Goal: Information Seeking & Learning: Find specific fact

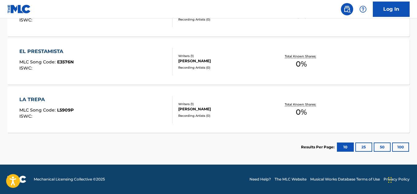
click at [399, 143] on button "100" at bounding box center [400, 147] width 17 height 9
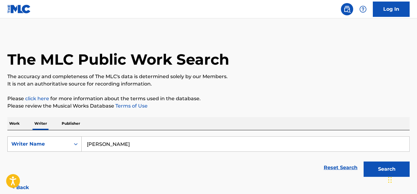
drag, startPoint x: 155, startPoint y: 148, endPoint x: 79, endPoint y: 152, distance: 75.3
click at [79, 152] on div "SearchWithCriteria91bf29c5-7cca-4037-a3af-35f088d5ec2b Writer Name HÉCTOR RODRI…" at bounding box center [208, 144] width 402 height 15
click at [384, 168] on button "Search" at bounding box center [387, 169] width 46 height 15
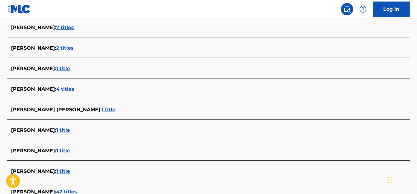
scroll to position [516, 0]
click at [74, 89] on span "4 titles" at bounding box center [65, 90] width 18 height 6
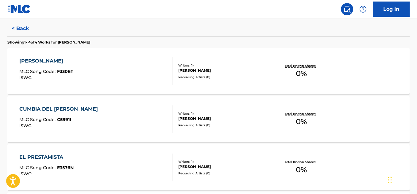
scroll to position [159, 0]
click at [296, 74] on span "0 %" at bounding box center [301, 73] width 11 height 11
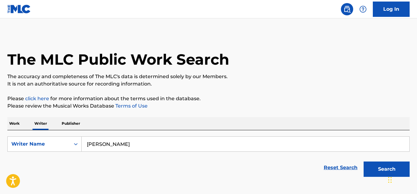
scroll to position [37, 0]
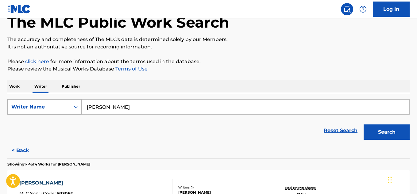
drag, startPoint x: 156, startPoint y: 105, endPoint x: 65, endPoint y: 104, distance: 91.5
click at [65, 104] on div "SearchWithCriteria91bf29c5-7cca-4037-a3af-35f088d5ec2b Writer Name HÉCTOR RODRI…" at bounding box center [208, 106] width 402 height 15
paste input "NOLBERTO RODRÍ"
click at [384, 135] on button "Search" at bounding box center [387, 132] width 46 height 15
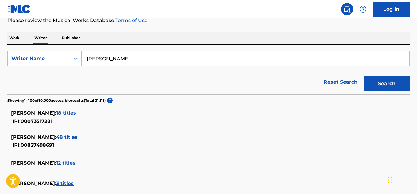
scroll to position [86, 0]
drag, startPoint x: 167, startPoint y: 53, endPoint x: 54, endPoint y: 52, distance: 113.0
click at [54, 52] on div "SearchWithCriteria91bf29c5-7cca-4037-a3af-35f088d5ec2b Writer Name NOLBERTO ROD…" at bounding box center [208, 58] width 402 height 15
paste input "REMBERTO RODRI"
click at [391, 86] on button "Search" at bounding box center [387, 83] width 46 height 15
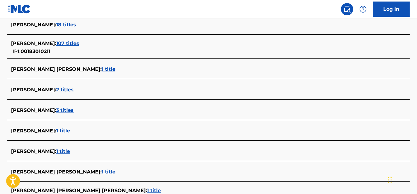
scroll to position [222, 0]
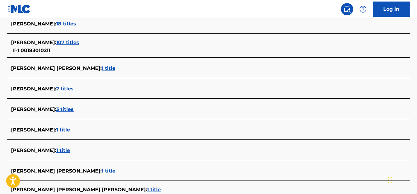
click at [70, 132] on span "1 title" at bounding box center [63, 130] width 14 height 6
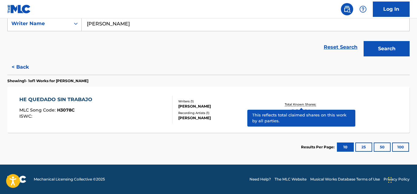
scroll to position [121, 0]
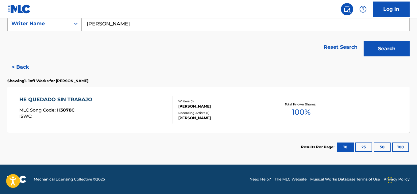
drag, startPoint x: 142, startPoint y: 28, endPoint x: 77, endPoint y: 24, distance: 64.6
click at [77, 24] on div "SearchWithCriteria91bf29c5-7cca-4037-a3af-35f088d5ec2b Writer Name REMBERTO ROD…" at bounding box center [208, 23] width 402 height 15
paste input "FELIPE NAVARRETE"
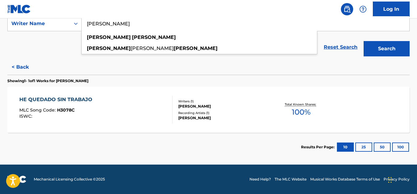
type input "FELIPE NAVARRETE"
click at [364, 41] on button "Search" at bounding box center [387, 48] width 46 height 15
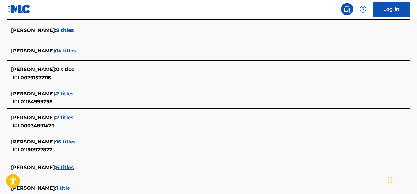
scroll to position [1770, 0]
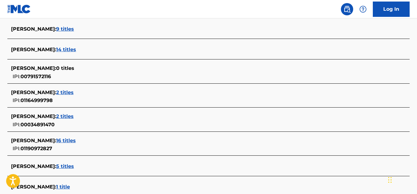
click at [74, 116] on span "2 titles" at bounding box center [64, 117] width 17 height 6
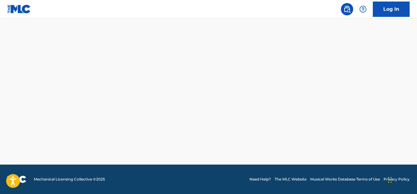
scroll to position [169, 0]
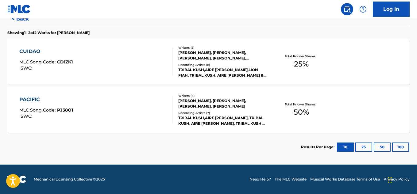
click at [297, 62] on span "25 %" at bounding box center [301, 64] width 15 height 11
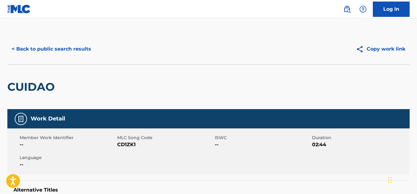
scroll to position [37, 0]
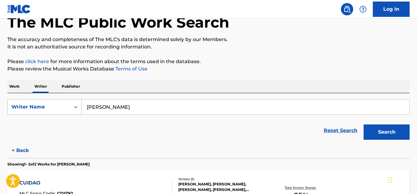
drag, startPoint x: 160, startPoint y: 112, endPoint x: 60, endPoint y: 102, distance: 100.0
click at [60, 102] on div "SearchWithCriteria91bf29c5-7cca-4037-a3af-35f088d5ec2b Writer Name FELIPE NAVAR…" at bounding box center [208, 106] width 402 height 15
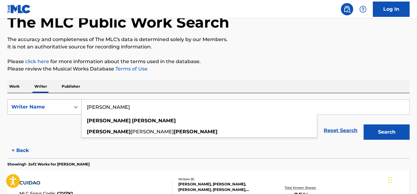
paste input "Luis Muñoz"
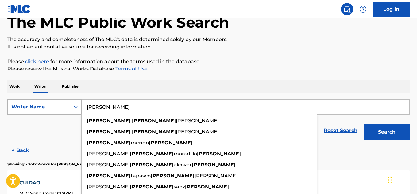
drag, startPoint x: 98, startPoint y: 108, endPoint x: 45, endPoint y: 112, distance: 52.6
click at [45, 112] on div "SearchWithCriteria91bf29c5-7cca-4037-a3af-35f088d5ec2b Writer Name Luis Muñoz l…" at bounding box center [208, 106] width 402 height 15
click at [364, 125] on button "Search" at bounding box center [387, 132] width 46 height 15
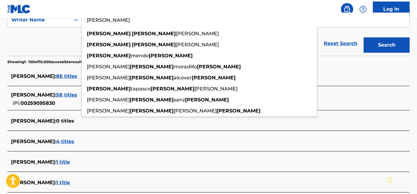
scroll to position [125, 0]
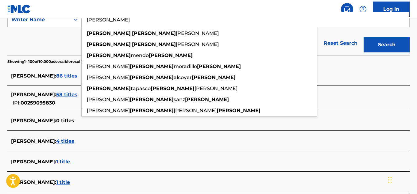
click at [58, 73] on div "LUIS MUNOZ : 86 titles" at bounding box center [200, 75] width 379 height 7
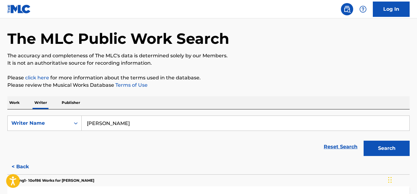
scroll to position [0, 0]
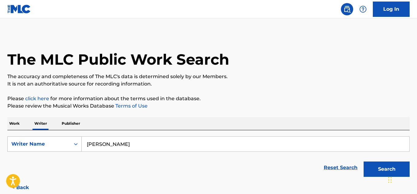
drag, startPoint x: 128, startPoint y: 147, endPoint x: 49, endPoint y: 140, distance: 79.8
click at [49, 140] on div "SearchWithCriteria91bf29c5-7cca-4037-a3af-35f088d5ec2b Writer Name Luis Muñoz" at bounding box center [208, 144] width 402 height 15
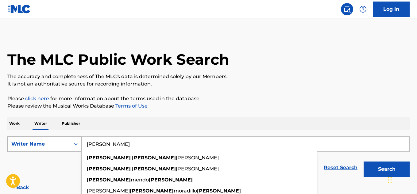
paste input "RENÁN RODRÍGUEZ M."
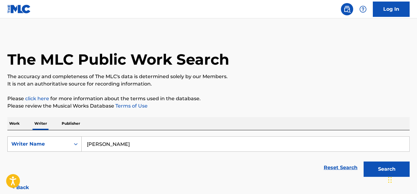
drag, startPoint x: 98, startPoint y: 144, endPoint x: 48, endPoint y: 144, distance: 50.3
click at [48, 144] on div "SearchWithCriteria91bf29c5-7cca-4037-a3af-35f088d5ec2b Writer Name RENÁN RODRÍG…" at bounding box center [208, 144] width 402 height 15
click at [364, 162] on button "Search" at bounding box center [387, 169] width 46 height 15
drag, startPoint x: 153, startPoint y: 149, endPoint x: 41, endPoint y: 145, distance: 112.1
click at [41, 145] on div "SearchWithCriteria91bf29c5-7cca-4037-a3af-35f088d5ec2b Writer Name RENÁN RODRÍG…" at bounding box center [208, 144] width 402 height 15
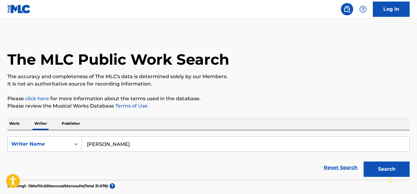
paste input "ANCIZAR FERNÁNDEZ"
drag, startPoint x: 98, startPoint y: 145, endPoint x: 23, endPoint y: 186, distance: 85.7
click at [374, 168] on button "Search" at bounding box center [387, 169] width 46 height 15
drag, startPoint x: 156, startPoint y: 141, endPoint x: 59, endPoint y: 145, distance: 96.8
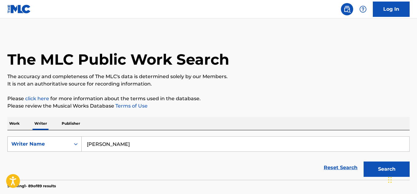
click at [59, 145] on div "SearchWithCriteria91bf29c5-7cca-4037-a3af-35f088d5ec2b Writer Name ANCIZAR FERN…" at bounding box center [208, 144] width 402 height 15
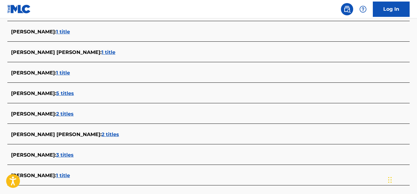
scroll to position [1940, 0]
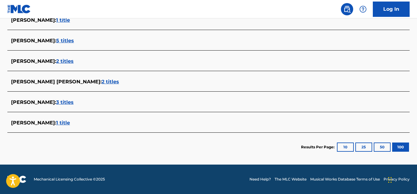
click at [402, 147] on button "100" at bounding box center [400, 147] width 17 height 9
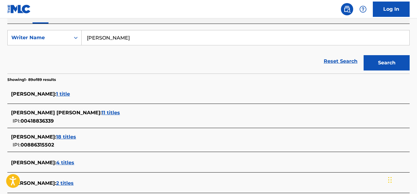
scroll to position [106, 0]
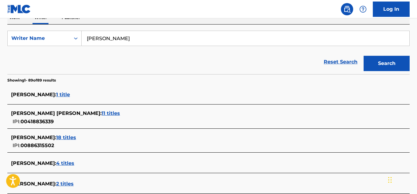
paste input "DANIEL CHINCHILLA"
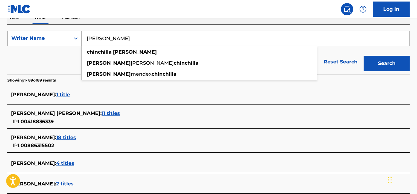
drag, startPoint x: 99, startPoint y: 37, endPoint x: 45, endPoint y: 40, distance: 54.1
click at [45, 40] on div "SearchWithCriteria91bf29c5-7cca-4037-a3af-35f088d5ec2b Writer Name DANIEL CHINC…" at bounding box center [208, 38] width 402 height 15
click at [364, 56] on button "Search" at bounding box center [387, 63] width 46 height 15
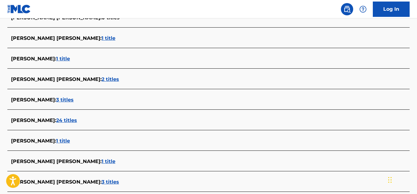
scroll to position [499, 0]
drag, startPoint x: 121, startPoint y: 129, endPoint x: 50, endPoint y: 175, distance: 84.7
click at [50, 176] on div "DUDLEY CHINCHILLA MORALES : 3 titles" at bounding box center [208, 182] width 402 height 14
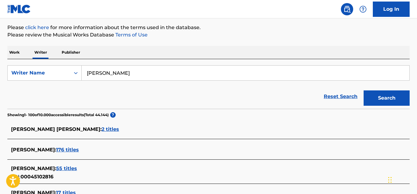
scroll to position [73, 0]
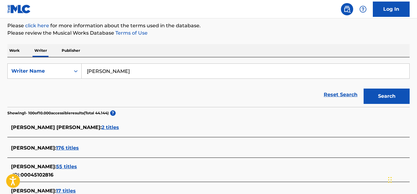
drag, startPoint x: 149, startPoint y: 74, endPoint x: 29, endPoint y: 56, distance: 121.6
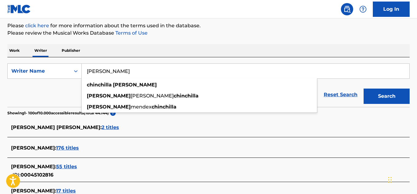
paste input "CECILIA DORADO"
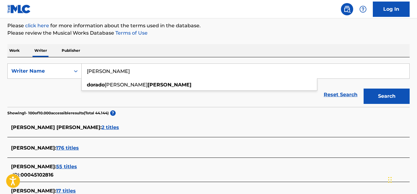
click at [364, 89] on button "Search" at bounding box center [387, 96] width 46 height 15
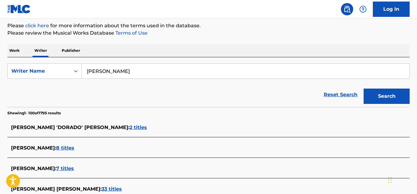
click at [47, 85] on div "Reset Search Search" at bounding box center [208, 95] width 402 height 25
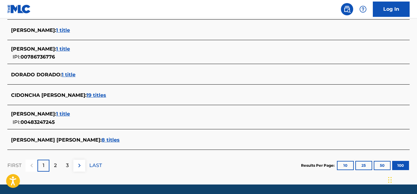
scroll to position [2286, 0]
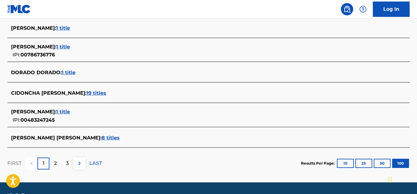
click at [54, 166] on p "2" at bounding box center [55, 163] width 3 height 7
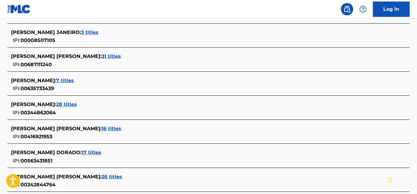
scroll to position [2243, 0]
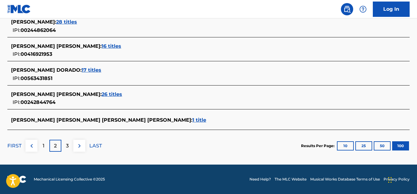
click at [66, 145] on p "3" at bounding box center [67, 145] width 3 height 7
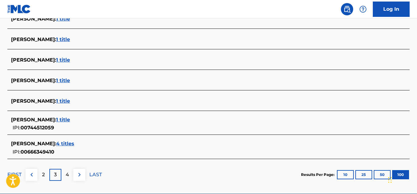
scroll to position [2281, 0]
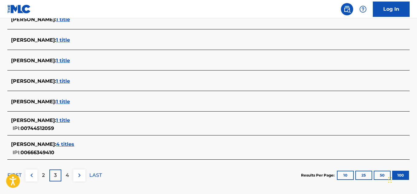
click at [66, 174] on p "4" at bounding box center [67, 175] width 3 height 7
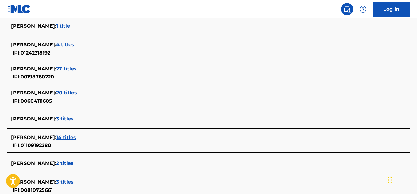
click at [115, 99] on div "CECILIA CONCAS : 20 titles IPI: 00604111605" at bounding box center [200, 97] width 379 height 16
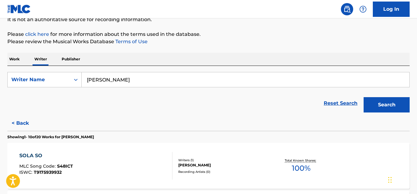
scroll to position [0, 0]
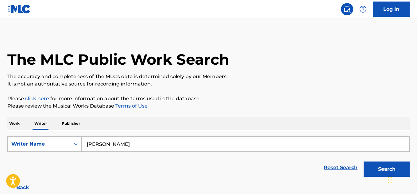
drag, startPoint x: 139, startPoint y: 146, endPoint x: 64, endPoint y: 132, distance: 76.8
click at [64, 132] on div "SearchWithCriteria91bf29c5-7cca-4037-a3af-35f088d5ec2b Writer Name CECILIA DORA…" at bounding box center [208, 155] width 402 height 50
paste input "Luisito Muñoz"
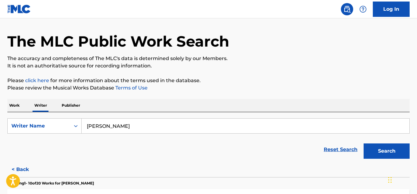
scroll to position [17, 0]
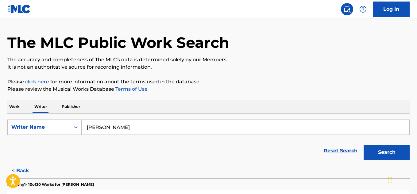
click at [126, 125] on input "Luisito Muñoz" at bounding box center [246, 127] width 328 height 15
click at [390, 157] on button "Search" at bounding box center [387, 152] width 46 height 15
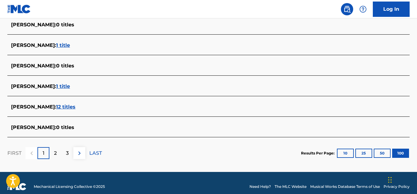
scroll to position [2152, 0]
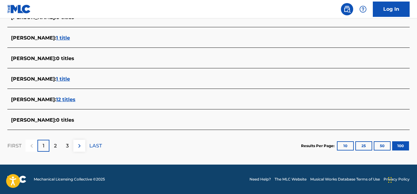
click at [55, 146] on p "2" at bounding box center [55, 145] width 3 height 7
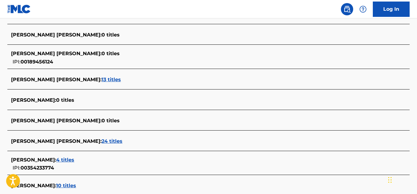
scroll to position [2123, 0]
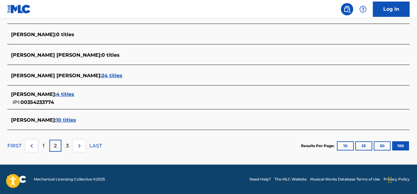
click at [65, 149] on div "3" at bounding box center [67, 146] width 12 height 12
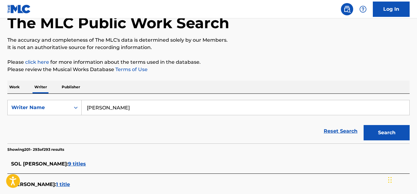
scroll to position [32, 0]
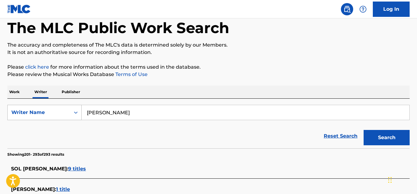
drag, startPoint x: 93, startPoint y: 112, endPoint x: 53, endPoint y: 109, distance: 40.3
click at [53, 109] on div "SearchWithCriteria91bf29c5-7cca-4037-a3af-35f088d5ec2b Writer Name Luisito Muñoz" at bounding box center [208, 112] width 402 height 15
paste input "ROLANDO MACA ACOSTA"
drag, startPoint x: 97, startPoint y: 113, endPoint x: 54, endPoint y: 114, distance: 42.7
click at [54, 114] on div "SearchWithCriteria91bf29c5-7cca-4037-a3af-35f088d5ec2b Writer Name ROLANDO MACA…" at bounding box center [208, 112] width 402 height 15
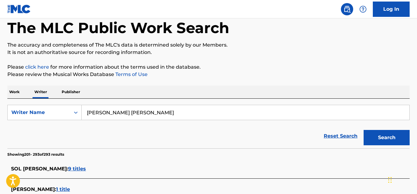
click at [372, 135] on button "Search" at bounding box center [387, 137] width 46 height 15
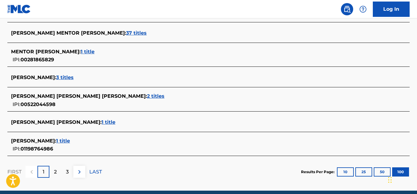
scroll to position [2222, 0]
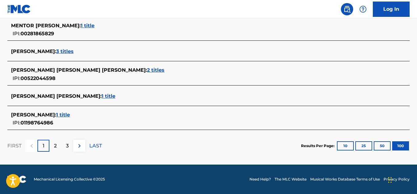
click at [57, 145] on div "2" at bounding box center [55, 146] width 12 height 12
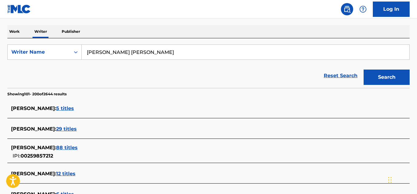
scroll to position [92, 0]
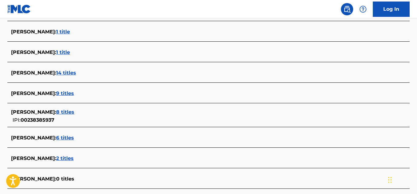
scroll to position [440, 0]
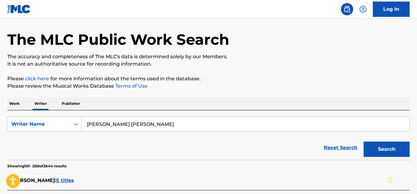
scroll to position [0, 0]
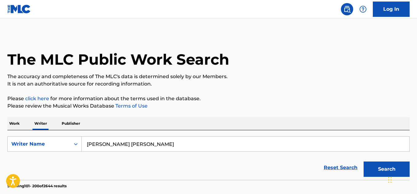
click at [161, 146] on input "ROLANDO MACA ACOSTA" at bounding box center [246, 144] width 328 height 15
drag, startPoint x: 107, startPoint y: 151, endPoint x: 43, endPoint y: 151, distance: 63.8
click at [43, 151] on div "SearchWithCriteria91bf29c5-7cca-4037-a3af-35f088d5ec2b Writer Name ROLANDO MACA…" at bounding box center [208, 144] width 402 height 15
paste input "KEVIN MUGUERZ"
click at [385, 172] on button "Search" at bounding box center [387, 169] width 46 height 15
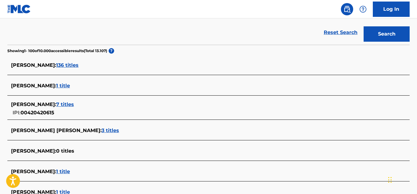
scroll to position [135, 0]
click at [102, 131] on span "3 titles" at bounding box center [110, 131] width 17 height 6
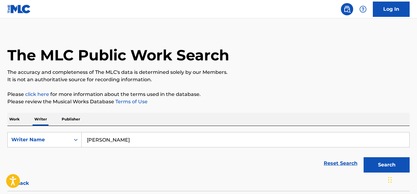
scroll to position [0, 0]
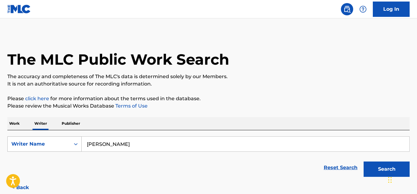
drag, startPoint x: 147, startPoint y: 146, endPoint x: 42, endPoint y: 147, distance: 105.0
click at [42, 147] on div "SearchWithCriteria91bf29c5-7cca-4037-a3af-35f088d5ec2b Writer Name KEVIN MUGUER…" at bounding box center [208, 144] width 402 height 15
paste input "O. ALARCÓN - I. SOS"
click at [364, 162] on button "Search" at bounding box center [387, 169] width 46 height 15
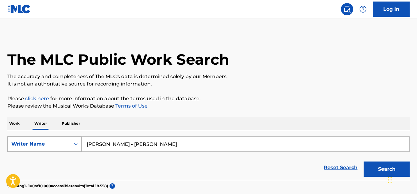
drag, startPoint x: 144, startPoint y: 147, endPoint x: 58, endPoint y: 145, distance: 86.0
click at [58, 145] on div "SearchWithCriteria91bf29c5-7cca-4037-a3af-35f088d5ec2b Writer Name O. ALARCÓN -…" at bounding box center [208, 144] width 402 height 15
paste input "GERMÁN ZUÑIGA POM"
click at [364, 162] on button "Search" at bounding box center [387, 169] width 46 height 15
drag, startPoint x: 170, startPoint y: 144, endPoint x: 44, endPoint y: 138, distance: 126.6
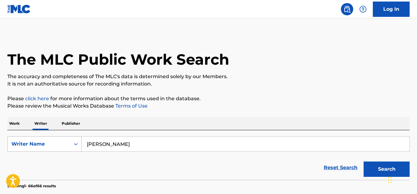
click at [44, 138] on div "SearchWithCriteria91bf29c5-7cca-4037-a3af-35f088d5ec2b Writer Name GERMÁN ZUÑIG…" at bounding box center [208, 144] width 402 height 15
paste input "ALCANTARA MAGANA RAUL LUIS"
drag, startPoint x: 98, startPoint y: 145, endPoint x: 57, endPoint y: 145, distance: 41.4
click at [57, 145] on div "SearchWithCriteria91bf29c5-7cca-4037-a3af-35f088d5ec2b Writer Name ALCANTARA MA…" at bounding box center [208, 144] width 402 height 15
type input "ALCANTARA MAGANA RAUL LUIS"
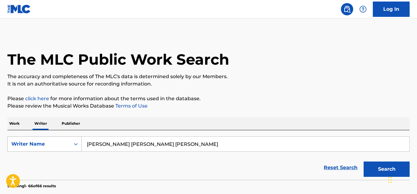
click at [364, 162] on button "Search" at bounding box center [387, 169] width 46 height 15
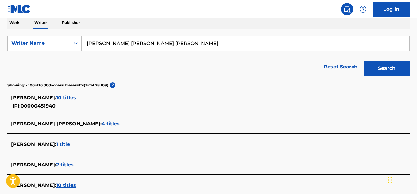
scroll to position [292, 0]
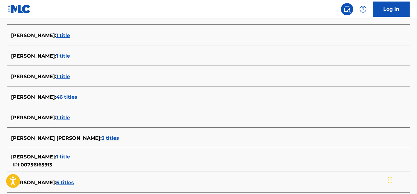
click at [77, 95] on span "46 titles" at bounding box center [66, 97] width 21 height 6
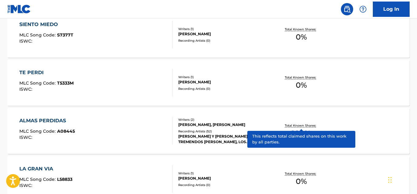
click at [306, 136] on span "100 %" at bounding box center [301, 133] width 19 height 11
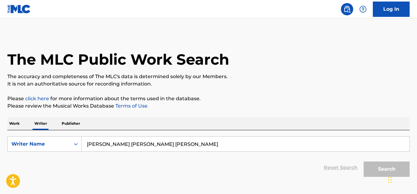
scroll to position [37, 0]
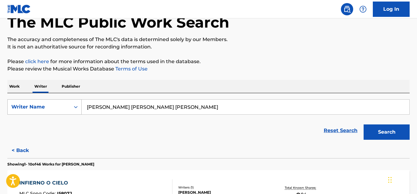
drag, startPoint x: 180, startPoint y: 108, endPoint x: 25, endPoint y: 114, distance: 154.5
click at [25, 114] on div "SearchWithCriteria91bf29c5-7cca-4037-a3af-35f088d5ec2b Writer Name ALCANTARA MA…" at bounding box center [208, 106] width 402 height 15
paste input "JAVIER RAMÍREZ"
type input "JAVIER RAMÍREZ"
click at [364, 125] on button "Search" at bounding box center [387, 132] width 46 height 15
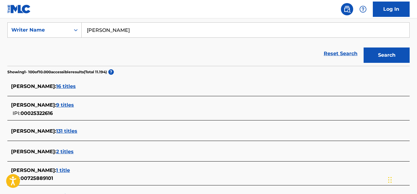
scroll to position [114, 0]
click at [69, 87] on span "16 titles" at bounding box center [66, 87] width 20 height 6
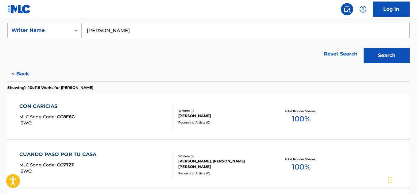
click at [299, 120] on span "100 %" at bounding box center [301, 119] width 19 height 11
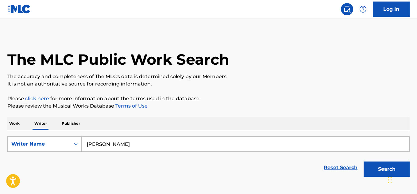
scroll to position [37, 0]
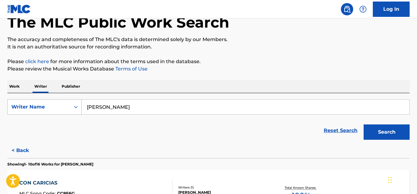
drag, startPoint x: 151, startPoint y: 110, endPoint x: 30, endPoint y: 113, distance: 121.3
click at [30, 113] on div "SearchWithCriteria91bf29c5-7cca-4037-a3af-35f088d5ec2b Writer Name JAVIER RAMÍR…" at bounding box center [208, 106] width 402 height 15
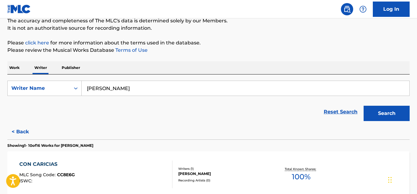
scroll to position [63, 0]
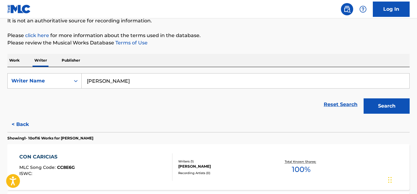
click at [297, 170] on span "100 %" at bounding box center [301, 169] width 19 height 11
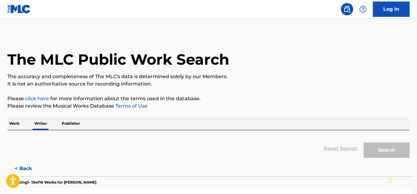
scroll to position [37, 0]
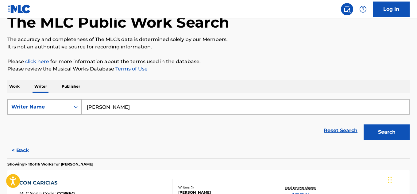
drag, startPoint x: 154, startPoint y: 107, endPoint x: 45, endPoint y: 108, distance: 108.7
click at [45, 108] on div "SearchWithCriteria91bf29c5-7cca-4037-a3af-35f088d5ec2b Writer Name JAVIER RAMÍR…" at bounding box center [208, 106] width 402 height 15
paste input "HIJO MAESTRO"
click at [385, 133] on button "Search" at bounding box center [387, 132] width 46 height 15
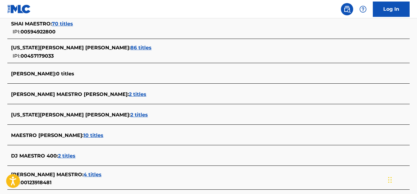
scroll to position [0, 0]
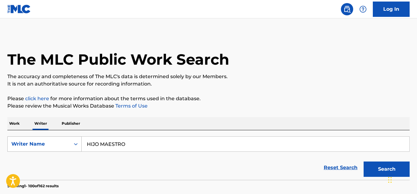
drag, startPoint x: 144, startPoint y: 145, endPoint x: 67, endPoint y: 141, distance: 77.1
click at [67, 141] on div "SearchWithCriteria91bf29c5-7cca-4037-a3af-35f088d5ec2b Writer Name HIJO MAESTRO" at bounding box center [208, 144] width 402 height 15
paste input "REYNALDO HUAMAN"
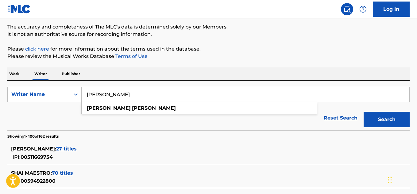
scroll to position [50, 0]
type input "REYNALDO HUAMAN"
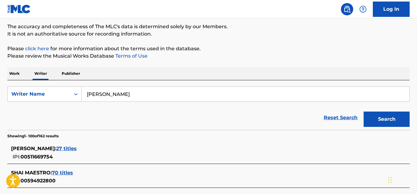
click at [386, 115] on button "Search" at bounding box center [387, 119] width 46 height 15
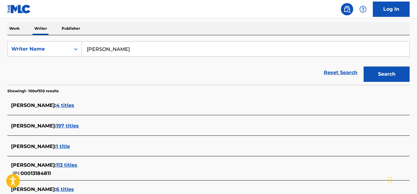
scroll to position [2059, 0]
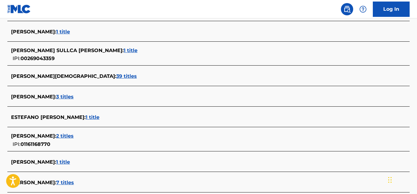
click at [73, 98] on span "3 titles" at bounding box center [64, 97] width 17 height 6
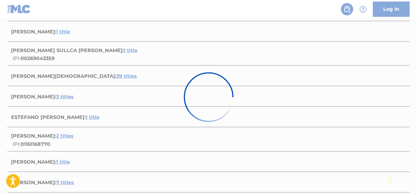
scroll to position [217, 0]
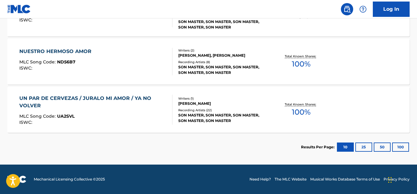
click at [299, 66] on span "100 %" at bounding box center [301, 64] width 19 height 11
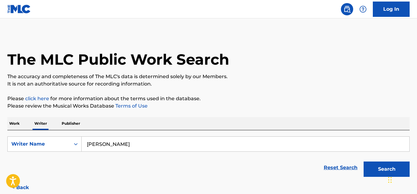
click at [158, 146] on input "REYNALDO HUAMAN" at bounding box center [246, 144] width 328 height 15
drag, startPoint x: 158, startPoint y: 146, endPoint x: 66, endPoint y: 131, distance: 93.2
click at [66, 131] on div "SearchWithCriteria91bf29c5-7cca-4037-a3af-35f088d5ec2b Writer Name REYNALDO HUA…" at bounding box center [208, 155] width 402 height 50
paste input "CHARLY MARTINEZ"
click at [364, 162] on button "Search" at bounding box center [387, 169] width 46 height 15
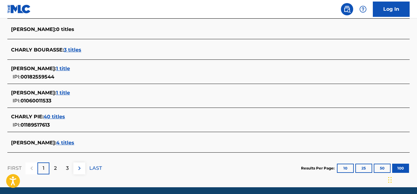
scroll to position [2169, 0]
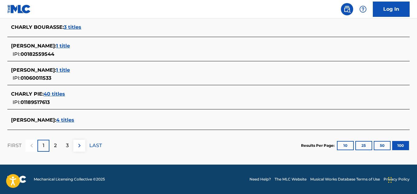
click at [58, 145] on div "2" at bounding box center [55, 146] width 12 height 12
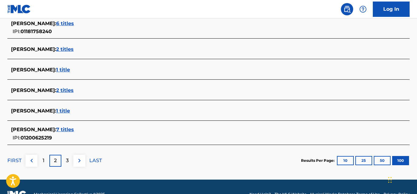
scroll to position [2325, 0]
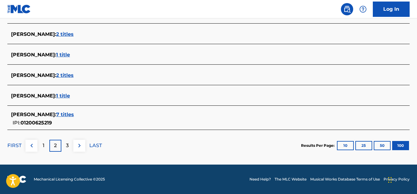
click at [91, 150] on div "LAST" at bounding box center [95, 146] width 13 height 12
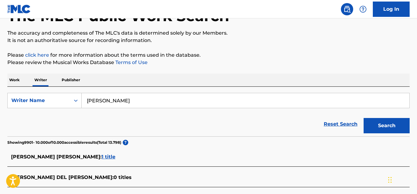
scroll to position [0, 0]
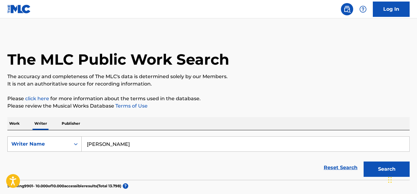
drag, startPoint x: 145, startPoint y: 139, endPoint x: 57, endPoint y: 145, distance: 87.7
click at [57, 145] on div "SearchWithCriteria91bf29c5-7cca-4037-a3af-35f088d5ec2b Writer Name CHARLY MARTI…" at bounding box center [208, 144] width 402 height 15
paste input "SONIDO MAZTER"
type input "SONIDO MAZTER"
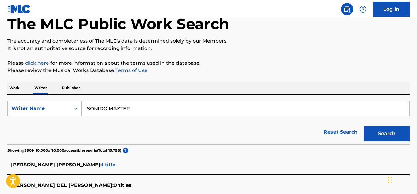
scroll to position [38, 0]
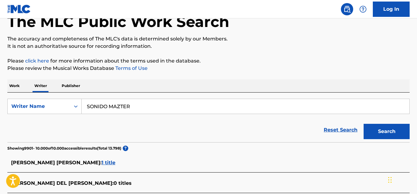
drag, startPoint x: 386, startPoint y: 131, endPoint x: 370, endPoint y: 126, distance: 16.5
click at [386, 131] on button "Search" at bounding box center [387, 131] width 46 height 15
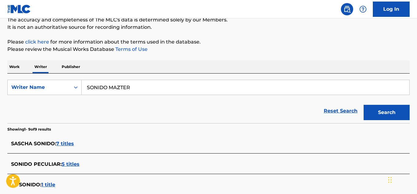
scroll to position [0, 0]
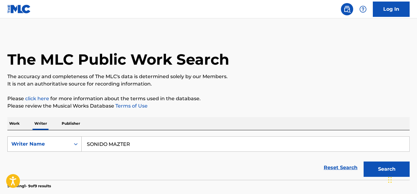
drag, startPoint x: 138, startPoint y: 142, endPoint x: 56, endPoint y: 137, distance: 82.1
click at [56, 137] on div "SearchWithCriteria91bf29c5-7cca-4037-a3af-35f088d5ec2b Writer Name SONIDO MAZTER" at bounding box center [208, 144] width 402 height 15
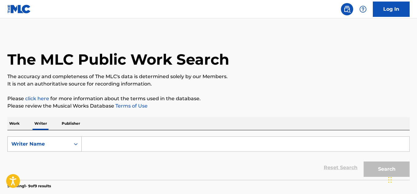
paste input "LZUZZI"
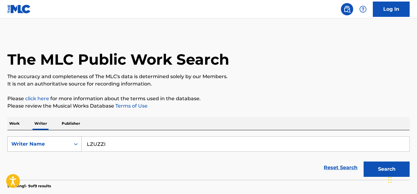
click at [364, 162] on button "Search" at bounding box center [387, 169] width 46 height 15
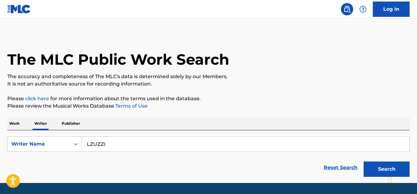
scroll to position [18, 0]
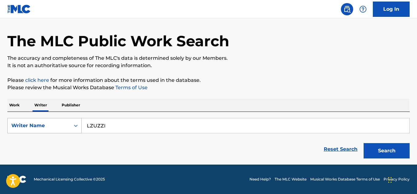
drag, startPoint x: 119, startPoint y: 128, endPoint x: 73, endPoint y: 128, distance: 46.0
click at [73, 128] on div "SearchWithCriteria91bf29c5-7cca-4037-a3af-35f088d5ec2b Writer Name LZUZZI" at bounding box center [208, 125] width 402 height 15
paste input "SANTANDER ADAME"
type input "SANTANDER ADAME"
click at [385, 155] on button "Search" at bounding box center [387, 150] width 46 height 15
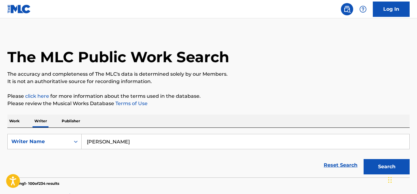
scroll to position [0, 0]
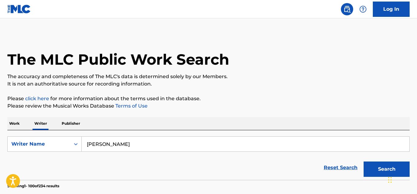
click at [161, 146] on input "SANTANDER ADAME" at bounding box center [246, 144] width 328 height 15
click at [161, 145] on input "SANTANDER ADAME" at bounding box center [246, 144] width 328 height 15
drag, startPoint x: 157, startPoint y: 143, endPoint x: 91, endPoint y: 136, distance: 66.6
click at [92, 144] on input "SANTANDER ADAME" at bounding box center [246, 144] width 328 height 15
click at [163, 143] on input "SANTANDER ADAME" at bounding box center [246, 144] width 328 height 15
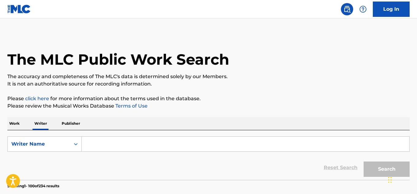
paste input "GASTON PARADISO"
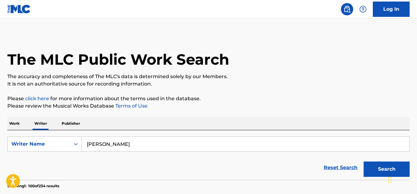
click at [382, 167] on button "Search" at bounding box center [387, 169] width 46 height 15
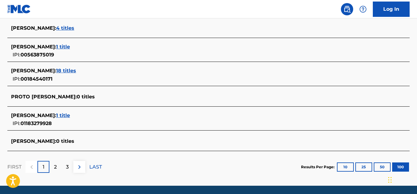
scroll to position [2286, 0]
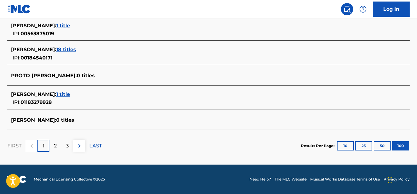
click at [55, 149] on p "2" at bounding box center [55, 145] width 3 height 7
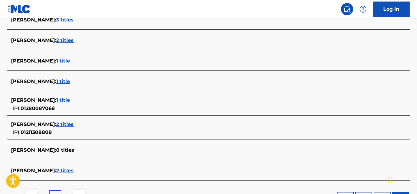
scroll to position [2222, 0]
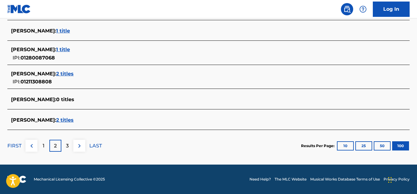
click at [64, 149] on div "3" at bounding box center [67, 146] width 12 height 12
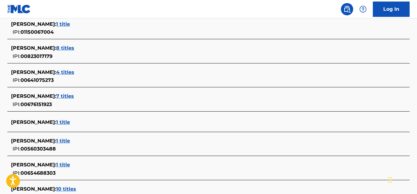
scroll to position [47, 0]
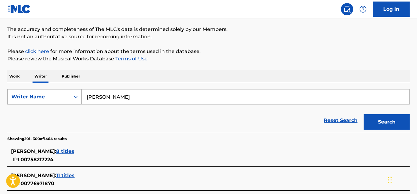
drag, startPoint x: 155, startPoint y: 94, endPoint x: 63, endPoint y: 95, distance: 91.8
click at [63, 95] on div "SearchWithCriteria91bf29c5-7cca-4037-a3af-35f088d5ec2b Writer Name GASTON PARAD…" at bounding box center [208, 96] width 402 height 15
paste input "ROSALIO CORTINAS/ ANABEL V. CORTINAS"
drag, startPoint x: 137, startPoint y: 97, endPoint x: 419, endPoint y: 68, distance: 283.6
click at [417, 68] on html "Accessibility Screen-Reader Guide, Feedback, and Issue Reporting | New window C…" at bounding box center [208, 50] width 417 height 194
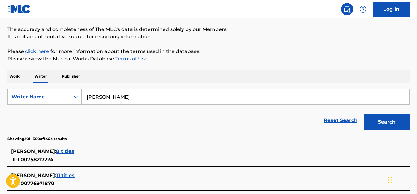
type input "ROSALIO CORTINAS"
click at [364, 114] on button "Search" at bounding box center [387, 121] width 46 height 15
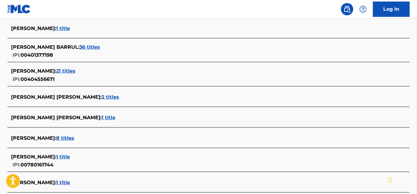
click at [102, 99] on span "2 titles" at bounding box center [110, 97] width 17 height 6
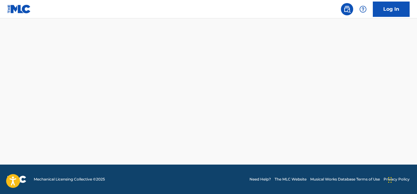
scroll to position [169, 0]
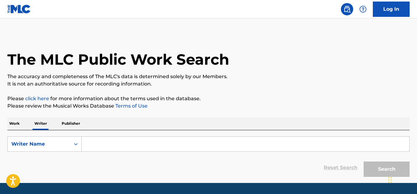
scroll to position [3, 0]
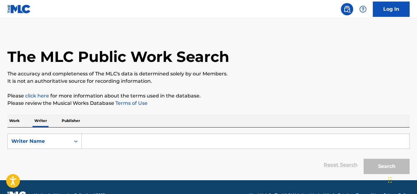
click at [107, 142] on input "Search Form" at bounding box center [246, 141] width 328 height 15
paste input "[PERSON_NAME]"
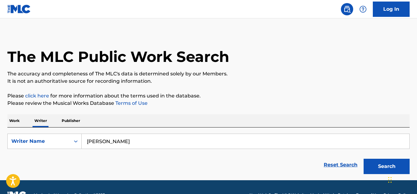
type input "[PERSON_NAME]"
click at [364, 159] on button "Search" at bounding box center [387, 166] width 46 height 15
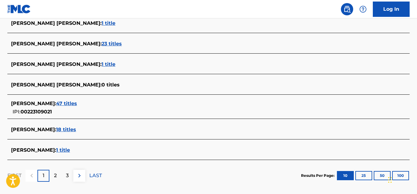
scroll to position [240, 0]
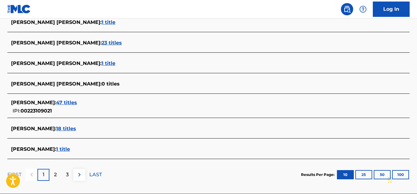
click at [67, 128] on span "18 titles" at bounding box center [66, 129] width 20 height 6
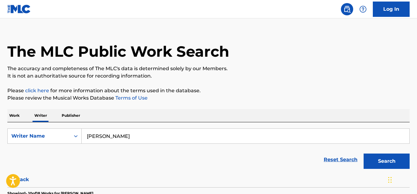
scroll to position [0, 0]
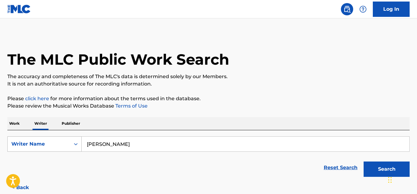
drag, startPoint x: 129, startPoint y: 144, endPoint x: 62, endPoint y: 140, distance: 66.4
click at [62, 140] on div "SearchWithCriteriad000189e-1957-46a6-b39e-0f50294e94e8 Writer Name [PERSON_NAME]" at bounding box center [208, 144] width 402 height 15
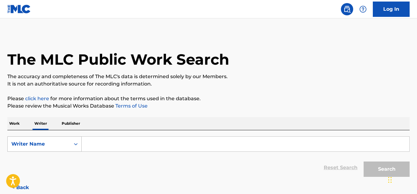
paste input "[PERSON_NAME]"
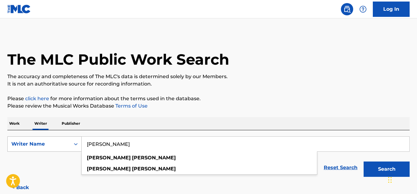
type input "[PERSON_NAME]"
click at [364, 162] on button "Search" at bounding box center [387, 169] width 46 height 15
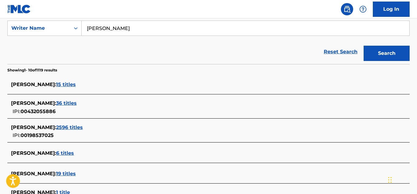
scroll to position [121, 0]
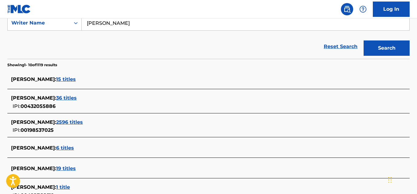
click at [81, 123] on span "2596 titles" at bounding box center [69, 122] width 27 height 6
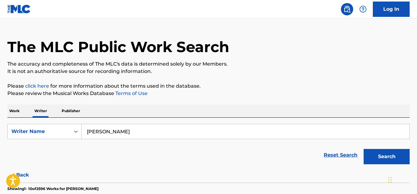
scroll to position [9, 0]
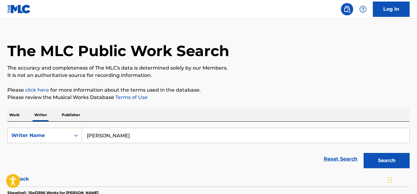
click at [157, 132] on input "[PERSON_NAME]" at bounding box center [246, 135] width 328 height 15
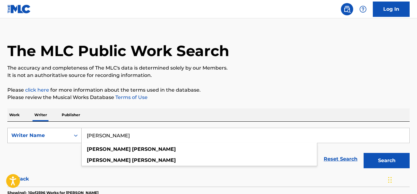
drag, startPoint x: 153, startPoint y: 135, endPoint x: 68, endPoint y: 131, distance: 85.4
click at [68, 131] on div "SearchWithCriteriad000189e-1957-46a6-b39e-0f50294e94e8 Writer Name [PERSON_NAME…" at bounding box center [208, 135] width 402 height 15
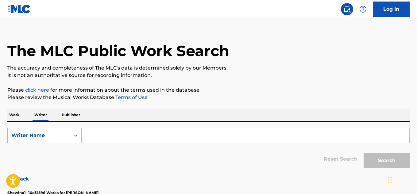
paste input "[PERSON_NAME]"
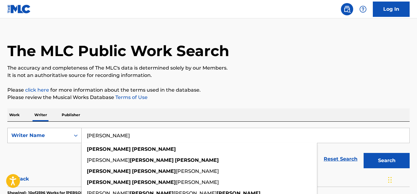
click at [364, 153] on button "Search" at bounding box center [387, 160] width 46 height 15
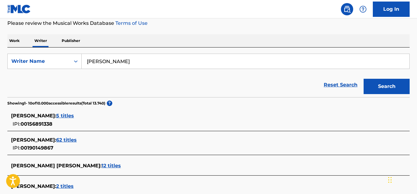
scroll to position [84, 0]
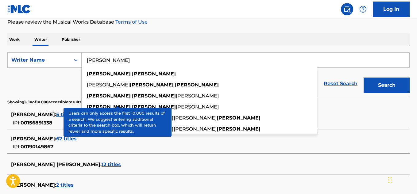
click at [42, 113] on span "[PERSON_NAME] :" at bounding box center [33, 115] width 45 height 6
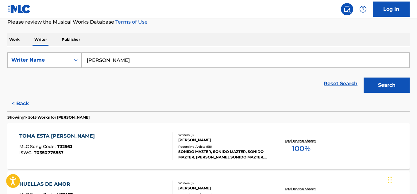
click at [87, 52] on div "SearchWithCriteriad000189e-1957-46a6-b39e-0f50294e94e8 Writer Name [PERSON_NAME…" at bounding box center [208, 71] width 402 height 50
drag, startPoint x: 145, startPoint y: 61, endPoint x: 47, endPoint y: 54, distance: 98.4
click at [47, 54] on div "SearchWithCriteriad000189e-1957-46a6-b39e-0f50294e94e8 Writer Name [PERSON_NAME]" at bounding box center [208, 59] width 402 height 15
paste input "A MINUS"
click at [364, 78] on button "Search" at bounding box center [387, 85] width 46 height 15
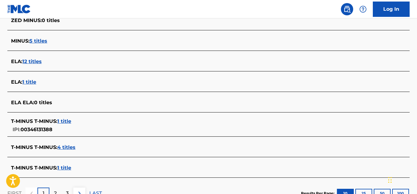
scroll to position [276, 0]
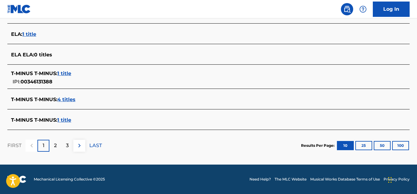
click at [401, 147] on button "100" at bounding box center [400, 145] width 17 height 9
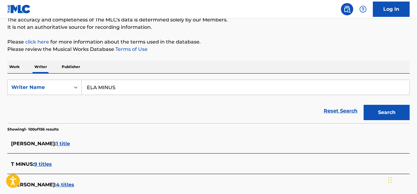
scroll to position [58, 0]
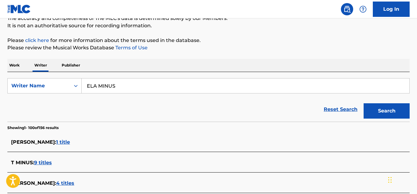
click at [111, 64] on div "Work Writer Publisher" at bounding box center [208, 65] width 402 height 13
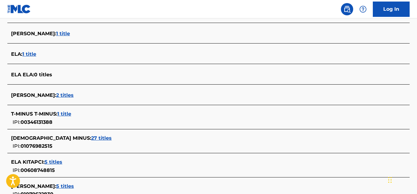
scroll to position [510, 0]
click at [120, 55] on div "ELA : 1 title" at bounding box center [200, 53] width 379 height 7
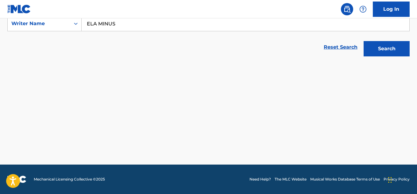
scroll to position [121, 0]
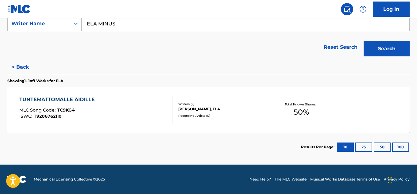
click at [126, 24] on input "ELA MINUS" at bounding box center [246, 23] width 328 height 15
click at [364, 41] on button "Search" at bounding box center [387, 48] width 46 height 15
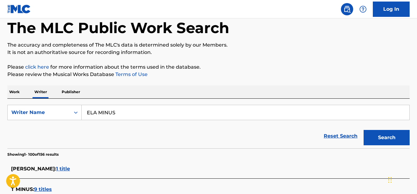
scroll to position [32, 0]
drag, startPoint x: 141, startPoint y: 115, endPoint x: 66, endPoint y: 115, distance: 74.9
click at [66, 115] on div "SearchWithCriteriad000189e-1957-46a6-b39e-0f50294e94e8 Writer Name ELA MINUS" at bounding box center [208, 112] width 402 height 15
paste input "[PERSON_NAME]"
click at [364, 130] on button "Search" at bounding box center [387, 137] width 46 height 15
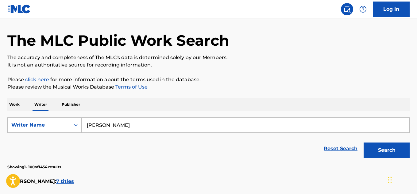
scroll to position [0, 0]
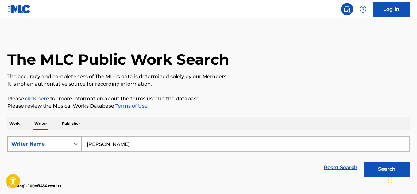
drag, startPoint x: 148, startPoint y: 148, endPoint x: 67, endPoint y: 138, distance: 81.3
click at [67, 138] on div "SearchWithCriteriad000189e-1957-46a6-b39e-0f50294e94e8 Writer Name [PERSON_NAME]" at bounding box center [208, 144] width 402 height 15
paste input "[PERSON_NAME]"
drag, startPoint x: 154, startPoint y: 146, endPoint x: 72, endPoint y: 143, distance: 82.0
click at [72, 143] on div "SearchWithCriteriad000189e-1957-46a6-b39e-0f50294e94e8 Writer Name [PERSON_NAME]" at bounding box center [208, 144] width 402 height 15
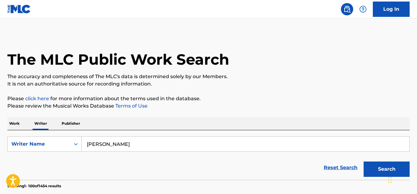
drag, startPoint x: 164, startPoint y: 149, endPoint x: 165, endPoint y: 145, distance: 3.7
click at [165, 145] on input "[PERSON_NAME]" at bounding box center [246, 144] width 328 height 15
click at [381, 170] on button "Search" at bounding box center [387, 169] width 46 height 15
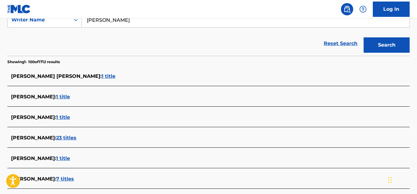
scroll to position [124, 0]
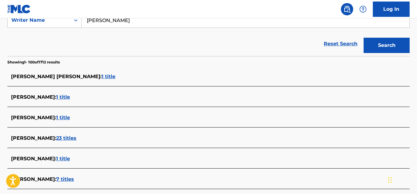
drag, startPoint x: 116, startPoint y: 43, endPoint x: 68, endPoint y: 14, distance: 55.9
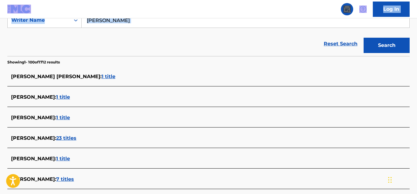
click at [162, 22] on input "[PERSON_NAME]" at bounding box center [246, 20] width 328 height 15
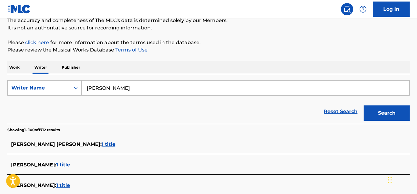
scroll to position [56, 0]
click at [157, 93] on input "[PERSON_NAME]" at bounding box center [246, 88] width 328 height 15
drag, startPoint x: 157, startPoint y: 93, endPoint x: 247, endPoint y: 36, distance: 106.1
drag, startPoint x: 165, startPoint y: 83, endPoint x: 159, endPoint y: 88, distance: 7.4
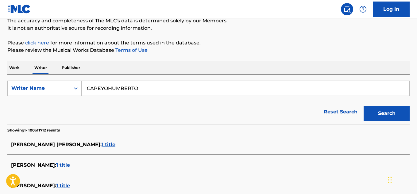
click at [162, 86] on div "SearchWithCriteriad000189e-1957-46a6-b39e-0f50294e94e8 Writer Name CAPEYOHUMBER…" at bounding box center [208, 100] width 402 height 50
drag, startPoint x: 156, startPoint y: 90, endPoint x: 100, endPoint y: 91, distance: 55.9
click at [100, 91] on input "CAPEYOHUMBERTO" at bounding box center [246, 88] width 328 height 15
type input "C"
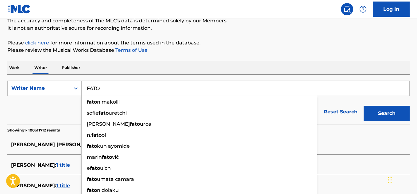
type input "FATO"
click at [364, 106] on button "Search" at bounding box center [387, 113] width 46 height 15
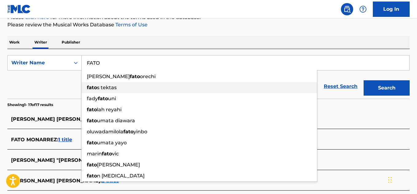
scroll to position [82, 0]
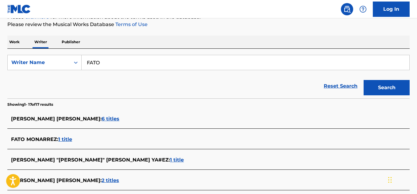
click at [57, 82] on div "Reset Search Search" at bounding box center [208, 86] width 402 height 25
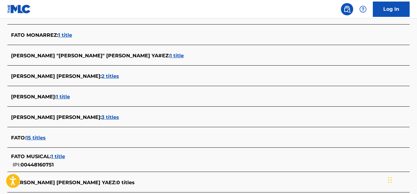
click at [37, 137] on span "15 titles" at bounding box center [36, 138] width 20 height 6
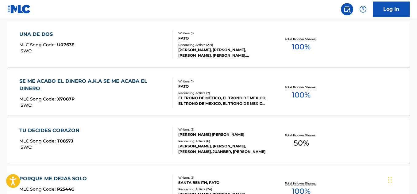
click at [299, 95] on span "100 %" at bounding box center [301, 95] width 19 height 11
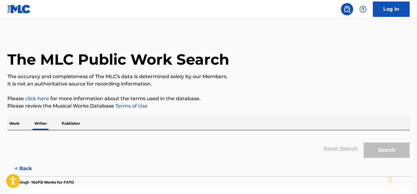
scroll to position [37, 0]
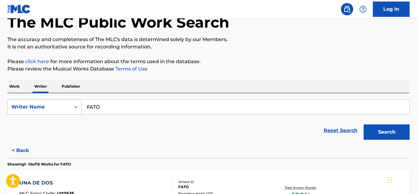
drag, startPoint x: 116, startPoint y: 107, endPoint x: 68, endPoint y: 107, distance: 48.2
click at [68, 107] on div "SearchWithCriteriad000189e-1957-46a6-b39e-0f50294e94e8 Writer Name [PERSON_NAME]" at bounding box center [208, 106] width 402 height 15
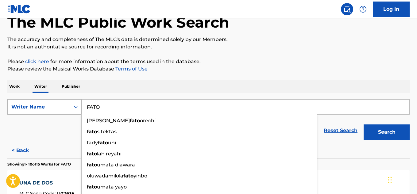
paste input "[PERSON_NAME]"
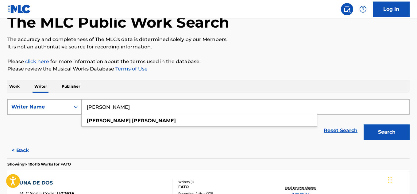
type input "[PERSON_NAME]"
click at [364, 125] on button "Search" at bounding box center [387, 132] width 46 height 15
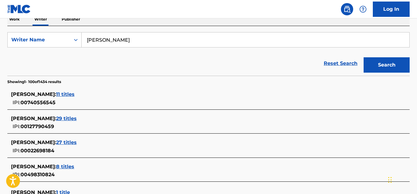
scroll to position [105, 0]
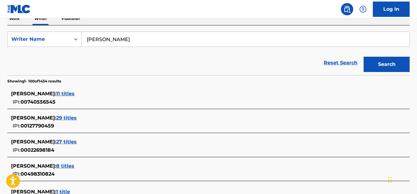
click at [132, 66] on div "Reset Search Search" at bounding box center [208, 63] width 402 height 25
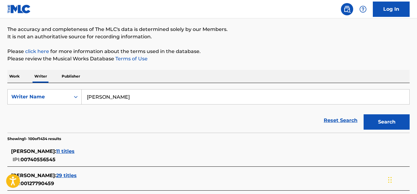
scroll to position [2132, 0]
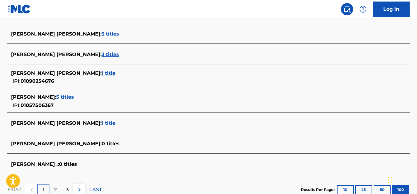
click at [59, 99] on span "5 titles" at bounding box center [65, 97] width 18 height 6
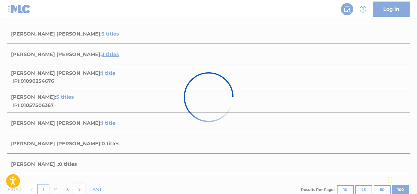
scroll to position [313, 0]
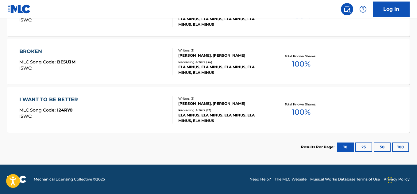
click at [302, 109] on span "100 %" at bounding box center [301, 112] width 19 height 11
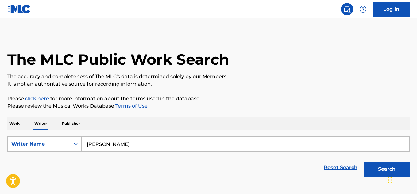
scroll to position [37, 0]
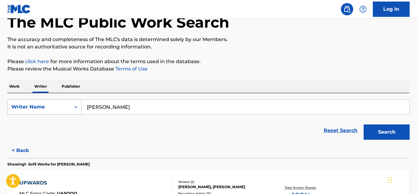
drag, startPoint x: 108, startPoint y: 107, endPoint x: 48, endPoint y: 111, distance: 59.7
click at [48, 111] on div "SearchWithCriteriad000189e-1957-46a6-b39e-0f50294e94e8 Writer Name [PERSON_NAME]" at bounding box center [208, 106] width 402 height 15
paste input "[PERSON_NAME]"
type input "[PERSON_NAME]"
click at [364, 125] on button "Search" at bounding box center [387, 132] width 46 height 15
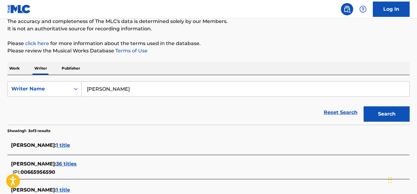
scroll to position [56, 0]
click at [69, 165] on span "36 titles" at bounding box center [66, 164] width 21 height 6
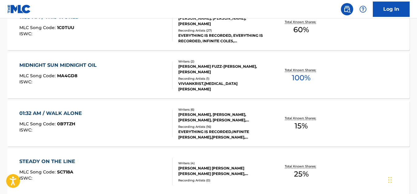
scroll to position [265, 0]
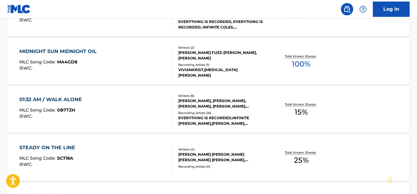
click at [303, 64] on span "100 %" at bounding box center [301, 64] width 19 height 11
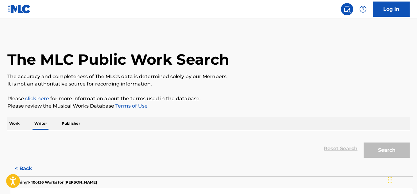
scroll to position [37, 0]
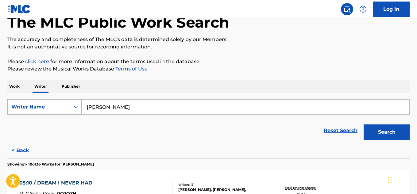
drag, startPoint x: 150, startPoint y: 107, endPoint x: 48, endPoint y: 104, distance: 101.6
click at [48, 104] on div "SearchWithCriteriad000189e-1957-46a6-b39e-0f50294e94e8 Writer Name [PERSON_NAME]" at bounding box center [208, 106] width 402 height 15
paste input "[PERSON_NAME]"
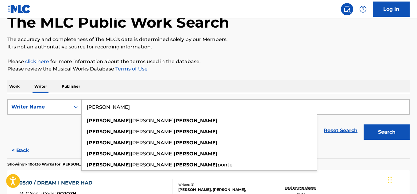
click at [364, 125] on button "Search" at bounding box center [387, 132] width 46 height 15
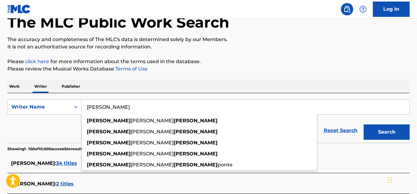
click at [141, 105] on input "[PERSON_NAME]" at bounding box center [246, 107] width 328 height 15
click at [364, 125] on button "Search" at bounding box center [387, 132] width 46 height 15
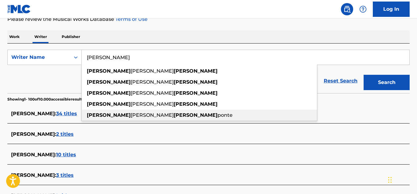
scroll to position [87, 0]
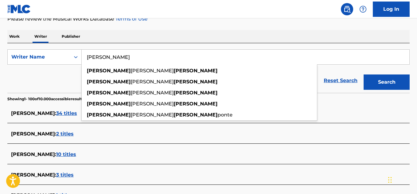
click at [52, 76] on div "Reset Search Search" at bounding box center [208, 80] width 402 height 25
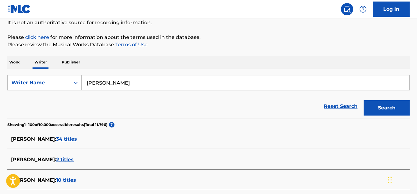
scroll to position [60, 0]
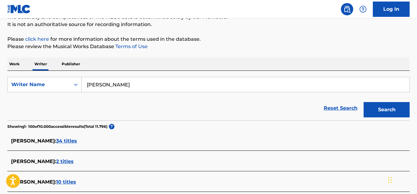
click at [119, 85] on input "[PERSON_NAME]" at bounding box center [246, 84] width 328 height 15
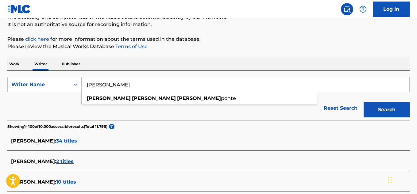
click at [364, 102] on button "Search" at bounding box center [387, 109] width 46 height 15
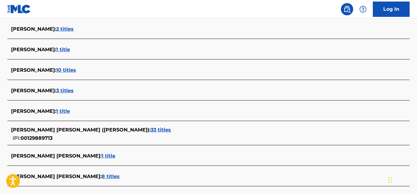
scroll to position [179, 0]
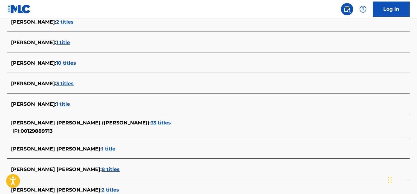
click at [56, 42] on span "1 title" at bounding box center [63, 43] width 14 height 6
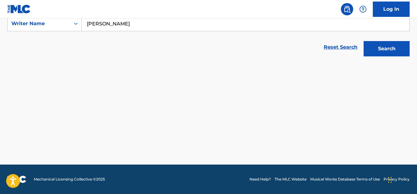
scroll to position [121, 0]
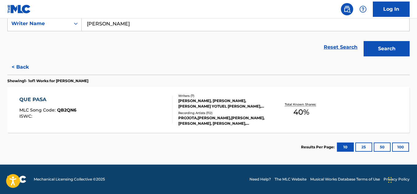
click at [153, 21] on input "[PERSON_NAME]" at bounding box center [246, 23] width 328 height 15
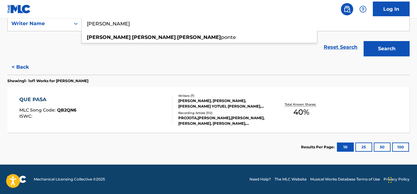
click at [151, 21] on input "[PERSON_NAME]" at bounding box center [246, 23] width 328 height 15
drag, startPoint x: 151, startPoint y: 23, endPoint x: 77, endPoint y: 24, distance: 74.3
click at [77, 24] on div "SearchWithCriteriad000189e-1957-46a6-b39e-0f50294e94e8 Writer Name [PERSON_NAME…" at bounding box center [208, 23] width 402 height 15
paste input "SALVEMOS NUESTRO AMOR"
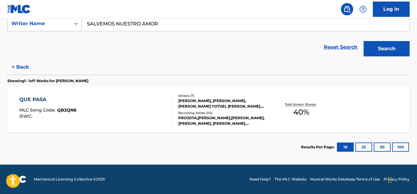
drag, startPoint x: 159, startPoint y: 23, endPoint x: 64, endPoint y: 21, distance: 94.9
click at [64, 21] on div "SearchWithCriteriad000189e-1957-46a6-b39e-0f50294e94e8 Writer Name SALVEMOS NUE…" at bounding box center [208, 23] width 402 height 15
paste input "[PERSON_NAME] [PERSON_NAME] [PERSON_NAME]"
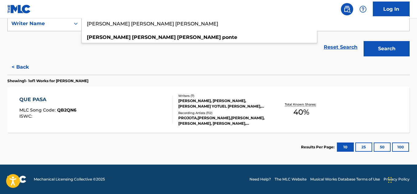
type input "[PERSON_NAME] [PERSON_NAME] [PERSON_NAME]"
click at [364, 41] on button "Search" at bounding box center [387, 48] width 46 height 15
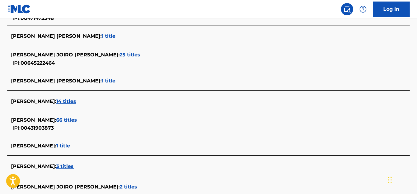
scroll to position [512, 0]
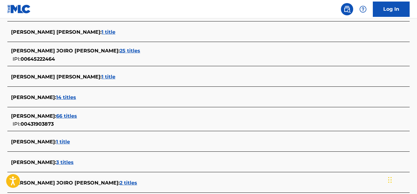
click at [61, 117] on span "66 titles" at bounding box center [66, 116] width 21 height 6
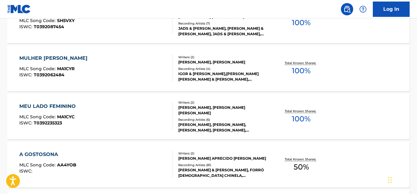
scroll to position [362, 0]
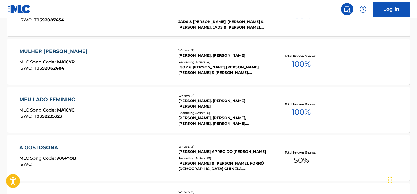
click at [301, 110] on span "100 %" at bounding box center [301, 112] width 19 height 11
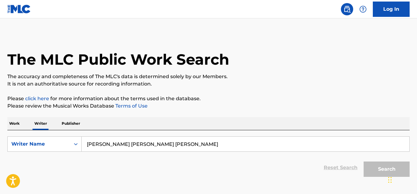
scroll to position [37, 0]
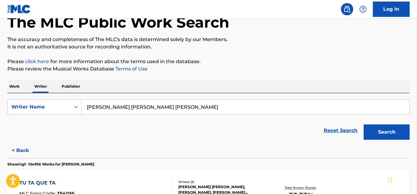
drag, startPoint x: 165, startPoint y: 109, endPoint x: 37, endPoint y: 119, distance: 129.0
click at [37, 119] on form "SearchWithCriteriad000189e-1957-46a6-b39e-0f50294e94e8 Writer Name [PERSON_NAME…" at bounding box center [208, 121] width 402 height 44
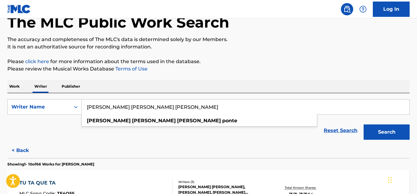
paste input "[PERSON_NAME] [PERSON_NAME]"
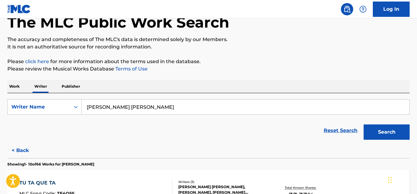
click at [387, 131] on button "Search" at bounding box center [387, 132] width 46 height 15
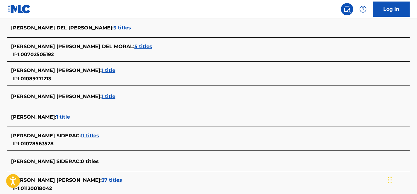
scroll to position [1330, 0]
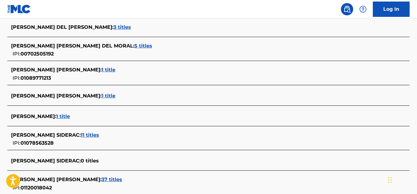
click at [70, 115] on span "1 title" at bounding box center [63, 117] width 14 height 6
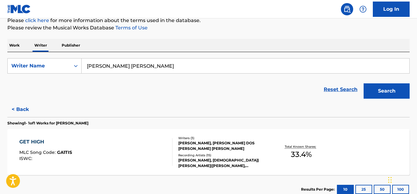
scroll to position [78, 0]
drag, startPoint x: 158, startPoint y: 64, endPoint x: 76, endPoint y: 67, distance: 82.9
click at [76, 67] on div "SearchWithCriteriad000189e-1957-46a6-b39e-0f50294e94e8 Writer Name [PERSON_NAME…" at bounding box center [208, 66] width 402 height 15
click at [364, 84] on button "Search" at bounding box center [387, 91] width 46 height 15
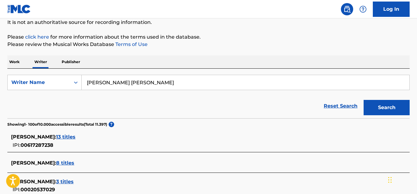
scroll to position [62, 0]
click at [173, 83] on input "[PERSON_NAME] [PERSON_NAME]" at bounding box center [246, 82] width 328 height 15
drag, startPoint x: 159, startPoint y: 84, endPoint x: 81, endPoint y: 81, distance: 77.7
click at [81, 81] on div "SearchWithCriteriad000189e-1957-46a6-b39e-0f50294e94e8 Writer Name [PERSON_NAME…" at bounding box center [208, 82] width 402 height 15
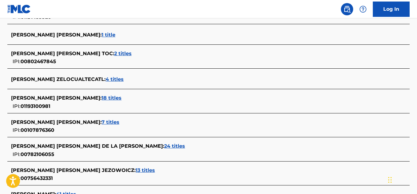
scroll to position [1551, 0]
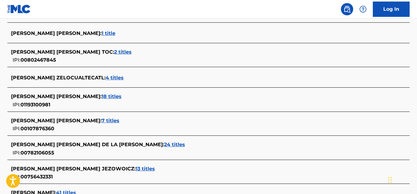
click at [123, 108] on div "[PERSON_NAME] [PERSON_NAME] : 18 titles IPI: 01193100981" at bounding box center [200, 101] width 379 height 16
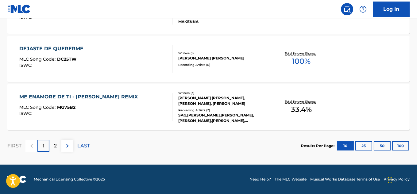
click at [89, 144] on p "LAST" at bounding box center [83, 145] width 13 height 7
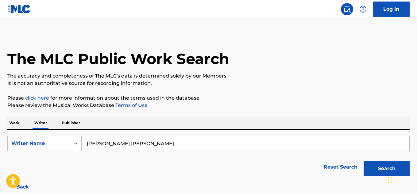
scroll to position [0, 0]
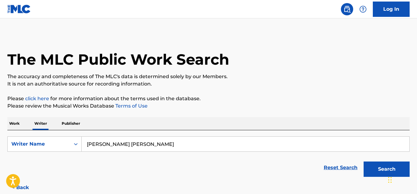
click at [166, 137] on div "[PERSON_NAME] [PERSON_NAME]" at bounding box center [246, 144] width 328 height 15
drag, startPoint x: 167, startPoint y: 150, endPoint x: 167, endPoint y: 144, distance: 6.1
click at [167, 144] on input "[PERSON_NAME] [PERSON_NAME]" at bounding box center [246, 144] width 328 height 15
click at [364, 162] on button "Search" at bounding box center [387, 169] width 46 height 15
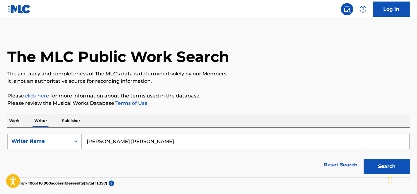
scroll to position [1, 0]
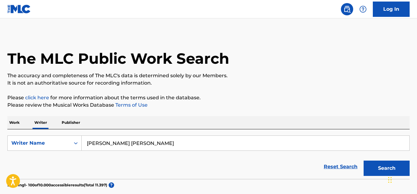
drag, startPoint x: 170, startPoint y: 141, endPoint x: 134, endPoint y: 142, distance: 35.6
click at [134, 142] on input "[PERSON_NAME] [PERSON_NAME]" at bounding box center [246, 143] width 328 height 15
click at [166, 145] on input "[PERSON_NAME] [PERSON_NAME]" at bounding box center [246, 143] width 328 height 15
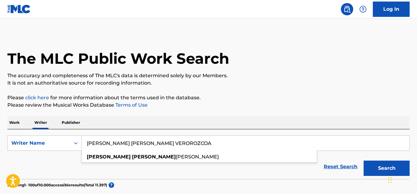
click at [161, 136] on input "[PERSON_NAME] [PERSON_NAME] VEROROZCOA" at bounding box center [246, 143] width 328 height 15
drag, startPoint x: 157, startPoint y: 143, endPoint x: 72, endPoint y: 142, distance: 84.4
click at [72, 142] on div "SearchWithCriteriad000189e-1957-46a6-b39e-0f50294e94e8 Writer Name [PERSON_NAME…" at bounding box center [208, 143] width 402 height 15
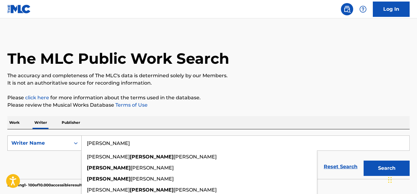
click at [364, 161] on button "Search" at bounding box center [387, 168] width 46 height 15
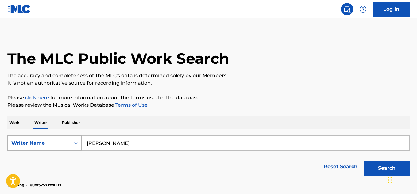
click at [364, 161] on button "Search" at bounding box center [387, 168] width 46 height 15
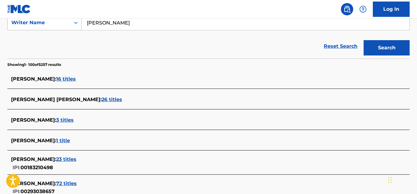
scroll to position [122, 0]
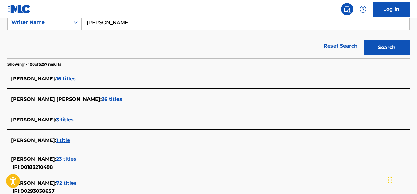
click at [56, 79] on span "16 titles" at bounding box center [66, 79] width 20 height 6
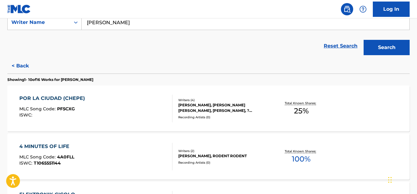
click at [40, 79] on p "Showing 1 - 10 of 16 Works for [PERSON_NAME]" at bounding box center [50, 80] width 86 height 6
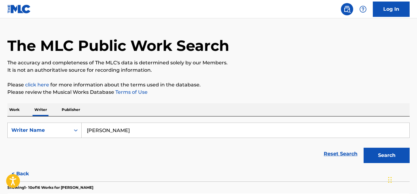
scroll to position [0, 0]
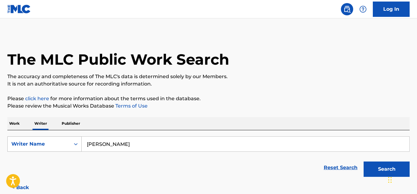
drag, startPoint x: 112, startPoint y: 142, endPoint x: 57, endPoint y: 144, distance: 54.4
click at [57, 144] on div "SearchWithCriteriad000189e-1957-46a6-b39e-0f50294e94e8 Writer Name [PERSON_NAME]" at bounding box center [208, 144] width 402 height 15
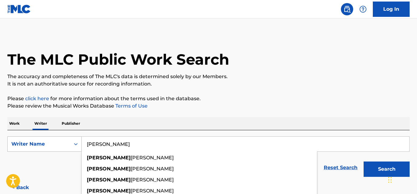
paste input "[PERSON_NAME] [PERSON_NAME]"
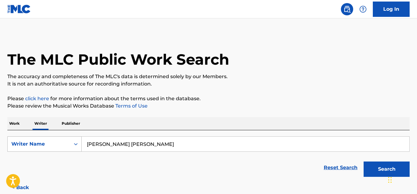
click at [364, 162] on button "Search" at bounding box center [387, 169] width 46 height 15
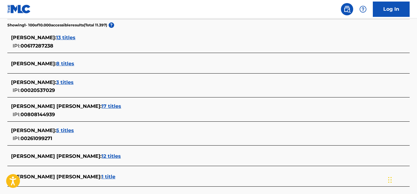
scroll to position [163, 0]
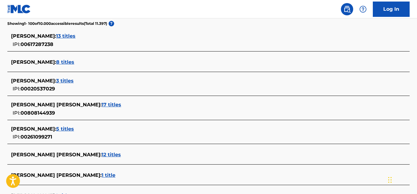
click at [138, 159] on div "[PERSON_NAME] [PERSON_NAME] : 12 titles" at bounding box center [200, 154] width 379 height 7
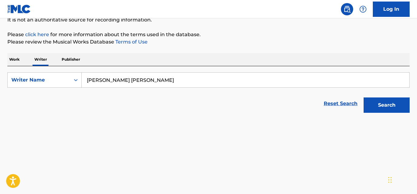
scroll to position [63, 0]
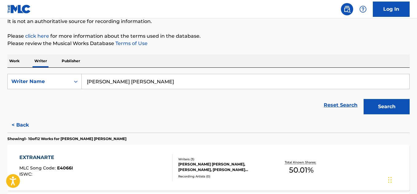
drag, startPoint x: 133, startPoint y: 82, endPoint x: 310, endPoint y: 70, distance: 177.2
click at [310, 70] on div "SearchWithCriteriad000189e-1957-46a6-b39e-0f50294e94e8 Writer Name [PERSON_NAME…" at bounding box center [208, 93] width 402 height 50
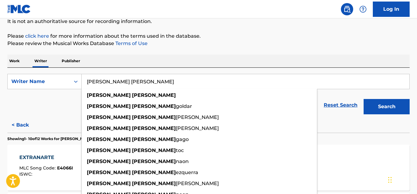
click at [364, 99] on button "Search" at bounding box center [387, 106] width 46 height 15
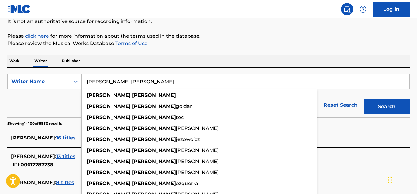
click at [132, 80] on input "[PERSON_NAME] [PERSON_NAME]" at bounding box center [246, 81] width 328 height 15
drag, startPoint x: 121, startPoint y: 81, endPoint x: 81, endPoint y: 76, distance: 39.9
click at [82, 78] on input "[PERSON_NAME] [PERSON_NAME]" at bounding box center [246, 81] width 328 height 15
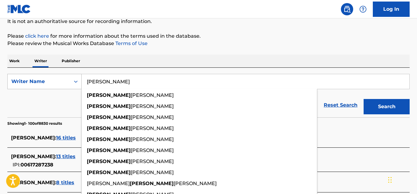
click at [364, 99] on button "Search" at bounding box center [387, 106] width 46 height 15
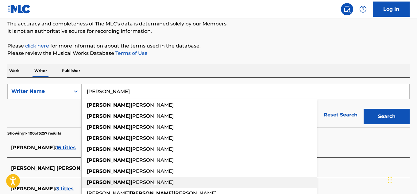
scroll to position [0, 0]
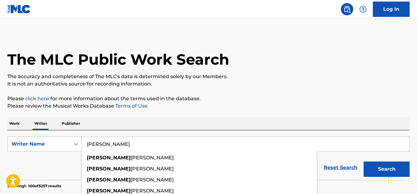
drag, startPoint x: 104, startPoint y: 145, endPoint x: 70, endPoint y: 145, distance: 33.5
click at [70, 145] on div "SearchWithCriteriad000189e-1957-46a6-b39e-0f50294e94e8 Writer Name [PERSON_NAME…" at bounding box center [208, 144] width 402 height 15
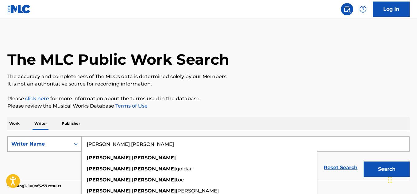
click at [364, 162] on button "Search" at bounding box center [387, 169] width 46 height 15
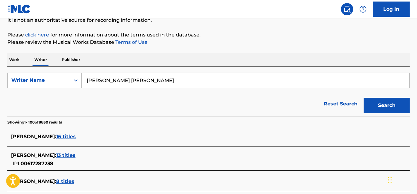
scroll to position [64, 0]
drag, startPoint x: 127, startPoint y: 79, endPoint x: 52, endPoint y: 78, distance: 74.3
click at [52, 78] on div "SearchWithCriteriad000189e-1957-46a6-b39e-0f50294e94e8 Writer Name [PERSON_NAME…" at bounding box center [208, 80] width 402 height 15
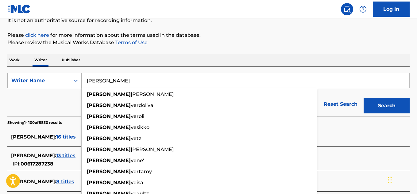
type input "[PERSON_NAME]"
click at [364, 98] on button "Search" at bounding box center [387, 105] width 46 height 15
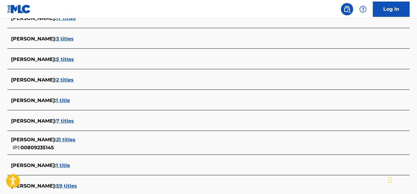
scroll to position [0, 0]
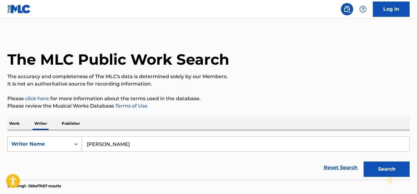
drag, startPoint x: 105, startPoint y: 146, endPoint x: 74, endPoint y: 145, distance: 31.0
click at [74, 145] on div "SearchWithCriteriad000189e-1957-46a6-b39e-0f50294e94e8 Writer Name [PERSON_NAME]" at bounding box center [208, 144] width 402 height 15
click at [74, 145] on icon "Search Form" at bounding box center [76, 144] width 6 height 6
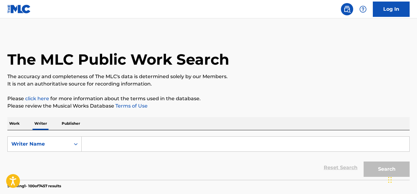
click at [101, 142] on input "Search Form" at bounding box center [246, 144] width 328 height 15
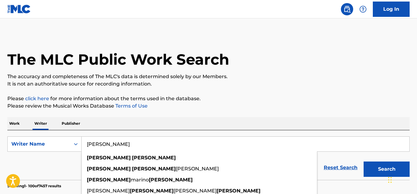
click at [364, 162] on button "Search" at bounding box center [387, 169] width 46 height 15
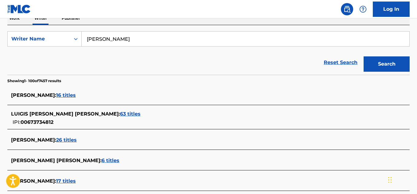
scroll to position [106, 0]
drag, startPoint x: 92, startPoint y: 32, endPoint x: 54, endPoint y: 24, distance: 39.3
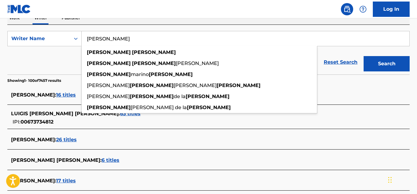
paste input "CITLALLI IXCHEL"
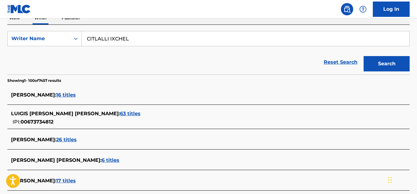
click at [364, 56] on button "Search" at bounding box center [387, 63] width 46 height 15
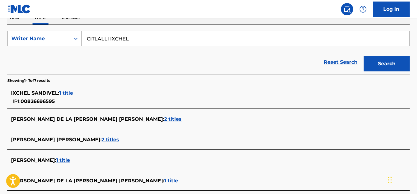
drag, startPoint x: 99, startPoint y: 37, endPoint x: 51, endPoint y: 56, distance: 51.6
click at [51, 56] on form "SearchWithCriteriab5eb3e35-97cc-497a-a2cc-7011e66e75b1 Writer Name [PERSON_NAME…" at bounding box center [208, 53] width 402 height 44
click at [364, 56] on button "Search" at bounding box center [387, 63] width 46 height 15
drag, startPoint x: 138, startPoint y: 42, endPoint x: 65, endPoint y: 43, distance: 73.1
click at [65, 43] on div "SearchWithCriteriab5eb3e35-97cc-497a-a2cc-7011e66e75b1 Writer Name [PERSON_NAME]" at bounding box center [208, 38] width 402 height 15
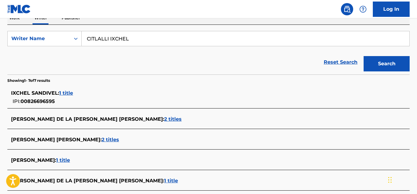
click at [183, 72] on div "Reset Search Search" at bounding box center [208, 62] width 402 height 25
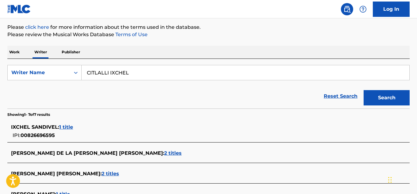
scroll to position [71, 0]
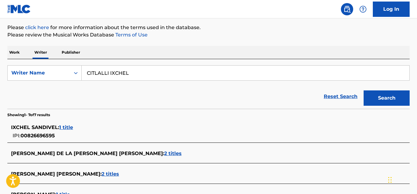
drag, startPoint x: 137, startPoint y: 77, endPoint x: 51, endPoint y: 87, distance: 86.5
click at [51, 87] on form "SearchWithCriteriab5eb3e35-97cc-497a-a2cc-7011e66e75b1 Writer Name [PERSON_NAME…" at bounding box center [208, 87] width 402 height 44
paste input "[PERSON_NAME]"
click at [51, 87] on div "Reset Search Search" at bounding box center [208, 96] width 402 height 25
click at [392, 94] on button "Search" at bounding box center [387, 98] width 46 height 15
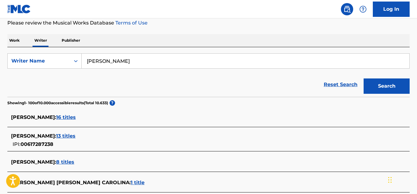
scroll to position [82, 0]
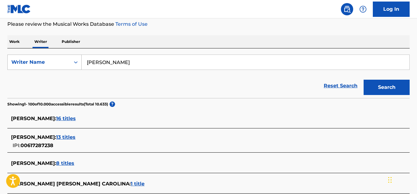
drag, startPoint x: 149, startPoint y: 60, endPoint x: 49, endPoint y: 58, distance: 100.1
click at [49, 58] on div "SearchWithCriteriab5eb3e35-97cc-497a-a2cc-7011e66e75b1 Writer Name [PERSON_NAME]" at bounding box center [208, 62] width 402 height 15
paste input "[PERSON_NAME]"
click at [364, 80] on button "Search" at bounding box center [387, 87] width 46 height 15
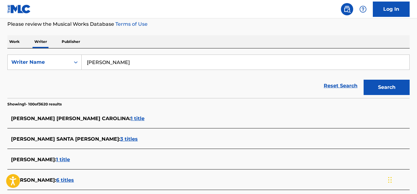
scroll to position [99, 0]
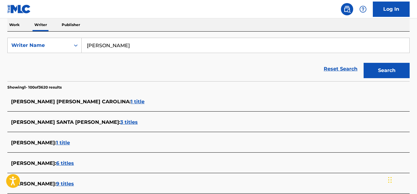
click at [364, 63] on button "Search" at bounding box center [387, 70] width 46 height 15
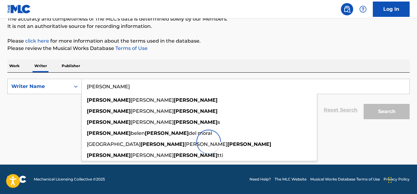
scroll to position [58, 0]
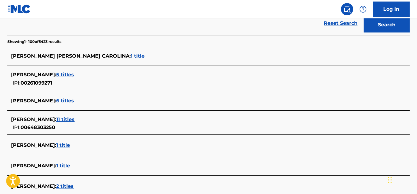
scroll to position [0, 0]
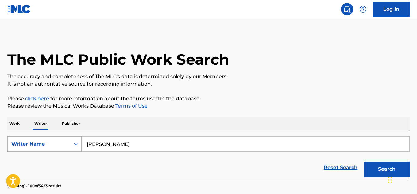
drag, startPoint x: 87, startPoint y: 145, endPoint x: 37, endPoint y: 151, distance: 50.7
click at [37, 151] on div "SearchWithCriteriab5eb3e35-97cc-497a-a2cc-7011e66e75b1 Writer Name [PERSON_NAME]" at bounding box center [208, 144] width 402 height 15
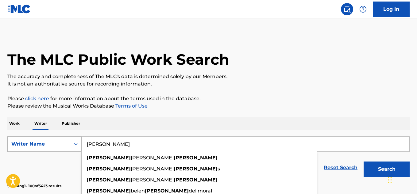
paste input "BLSSOM"
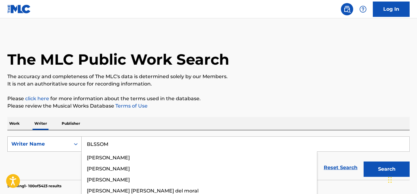
click at [364, 162] on button "Search" at bounding box center [387, 169] width 46 height 15
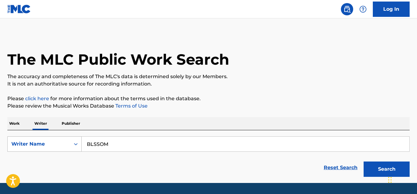
scroll to position [18, 0]
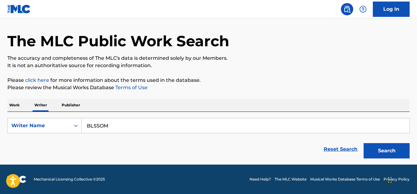
click at [97, 126] on input "BLSSOM" at bounding box center [246, 125] width 328 height 15
click at [364, 143] on button "Search" at bounding box center [387, 150] width 46 height 15
drag, startPoint x: 134, startPoint y: 122, endPoint x: 62, endPoint y: 120, distance: 72.1
click at [62, 120] on div "SearchWithCriteriab5eb3e35-97cc-497a-a2cc-7011e66e75b1 Writer Name BLSSOM" at bounding box center [208, 125] width 402 height 15
paste input "[PERSON_NAME][GEOGRAPHIC_DATA]"
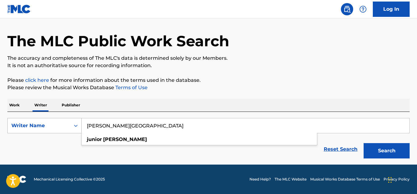
type input "[PERSON_NAME][GEOGRAPHIC_DATA]"
click at [364, 143] on button "Search" at bounding box center [387, 150] width 46 height 15
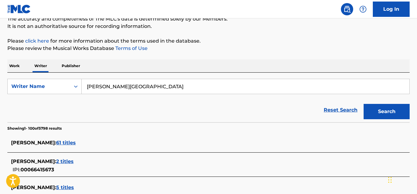
scroll to position [104, 0]
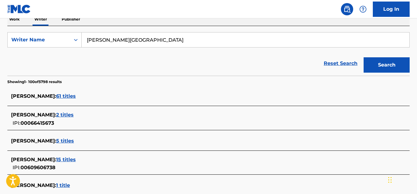
click at [60, 95] on span "61 titles" at bounding box center [66, 96] width 20 height 6
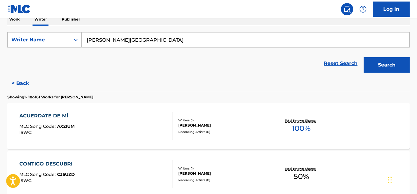
click at [299, 127] on span "100 %" at bounding box center [301, 128] width 19 height 11
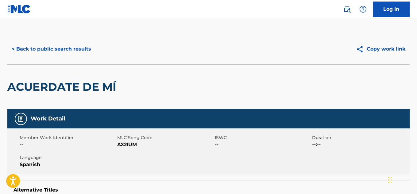
scroll to position [2, 0]
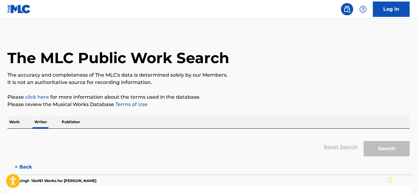
scroll to position [37, 0]
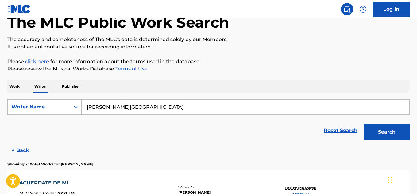
drag, startPoint x: 104, startPoint y: 101, endPoint x: 57, endPoint y: 95, distance: 47.6
click at [57, 95] on div "SearchWithCriteriab5eb3e35-97cc-497a-a2cc-7011e66e75b1 Writer Name [PERSON_NAME…" at bounding box center [208, 118] width 402 height 50
paste input "ORGE [PERSON_NAME]"
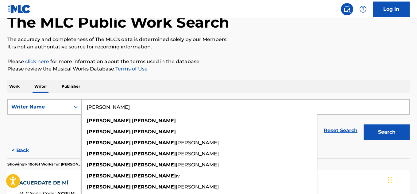
type input "[PERSON_NAME]"
click at [364, 125] on button "Search" at bounding box center [387, 132] width 46 height 15
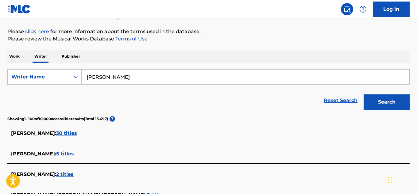
scroll to position [68, 0]
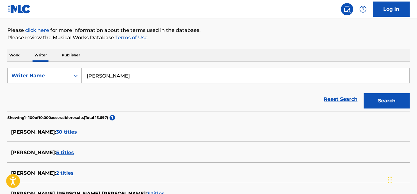
click at [77, 132] on span "30 titles" at bounding box center [66, 132] width 21 height 6
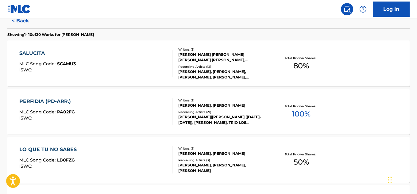
scroll to position [167, 0]
click at [296, 116] on span "100 %" at bounding box center [301, 113] width 19 height 11
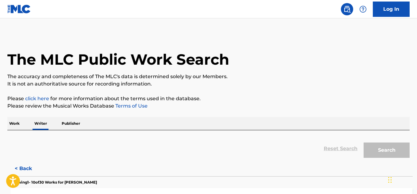
scroll to position [37, 0]
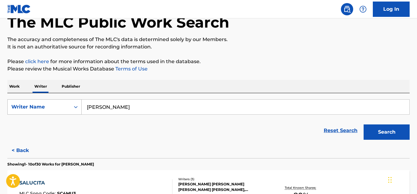
drag, startPoint x: 131, startPoint y: 105, endPoint x: 63, endPoint y: 106, distance: 68.2
click at [63, 106] on div "SearchWithCriteriab5eb3e35-97cc-497a-a2cc-7011e66e75b1 Writer Name [PERSON_NAME]" at bounding box center [208, 106] width 402 height 15
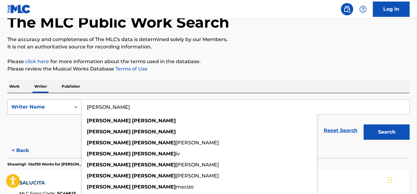
paste input "[PERSON_NAME]"
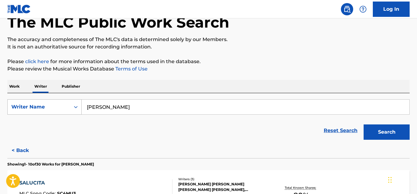
type input "[PERSON_NAME]"
click at [364, 125] on button "Search" at bounding box center [387, 132] width 46 height 15
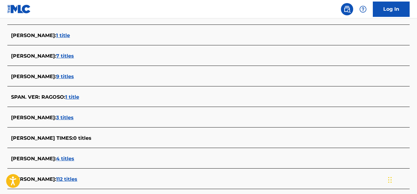
scroll to position [1620, 0]
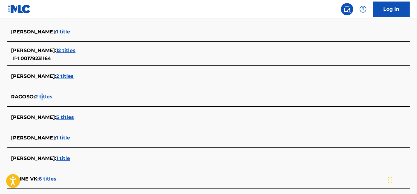
click at [44, 97] on span "2 titles" at bounding box center [43, 97] width 17 height 6
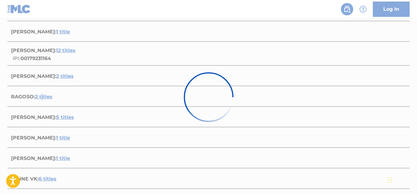
scroll to position [169, 0]
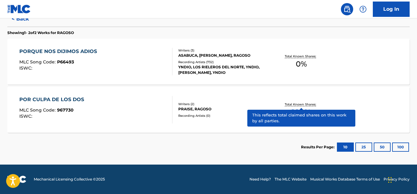
click at [301, 112] on span "100 %" at bounding box center [301, 112] width 19 height 11
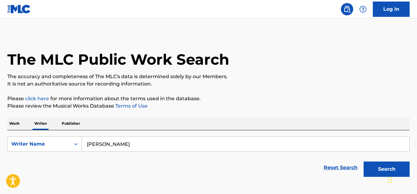
scroll to position [37, 0]
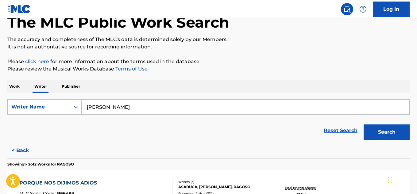
drag, startPoint x: 155, startPoint y: 110, endPoint x: 44, endPoint y: 98, distance: 111.4
click at [44, 98] on div "SearchWithCriteriab5eb3e35-97cc-497a-a2cc-7011e66e75b1 Writer Name [PERSON_NAME…" at bounding box center [208, 118] width 402 height 50
paste input "ELLOS"
click at [364, 125] on button "Search" at bounding box center [387, 132] width 46 height 15
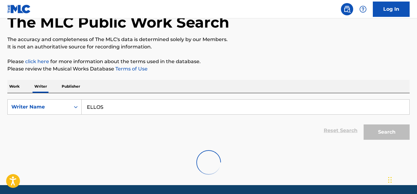
scroll to position [18, 0]
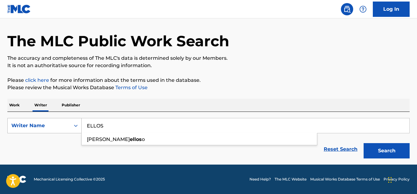
drag, startPoint x: 127, startPoint y: 124, endPoint x: 67, endPoint y: 127, distance: 59.9
click at [67, 127] on div "SearchWithCriteriab5eb3e35-97cc-497a-a2cc-7011e66e75b1 Writer Name ELLOS [PERSO…" at bounding box center [208, 125] width 402 height 15
paste input "GUILLE MOSTAZA"
type input "GUILLE MOSTAZA"
click at [364, 143] on button "Search" at bounding box center [387, 150] width 46 height 15
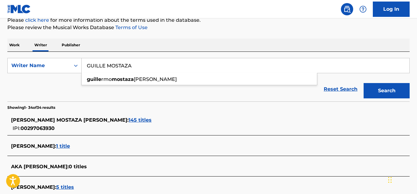
scroll to position [79, 0]
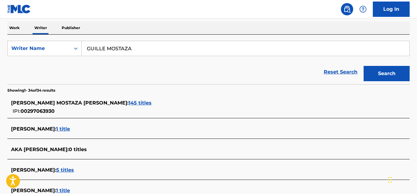
scroll to position [96, 0]
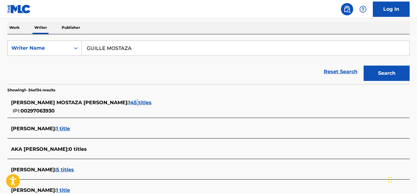
click at [95, 99] on div "[PERSON_NAME] MOSTAZA [PERSON_NAME] : 145 titles" at bounding box center [200, 102] width 379 height 7
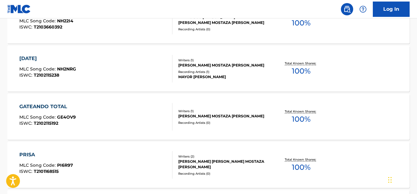
scroll to position [275, 0]
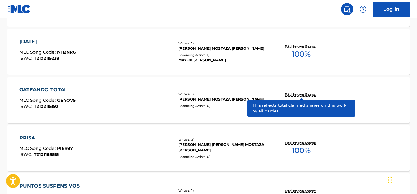
click at [299, 102] on span "100 %" at bounding box center [301, 102] width 19 height 11
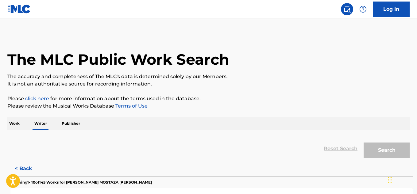
scroll to position [37, 0]
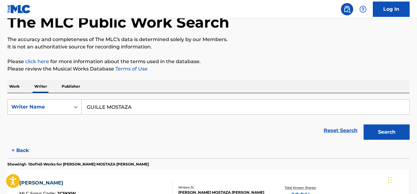
drag, startPoint x: 155, startPoint y: 109, endPoint x: 53, endPoint y: 110, distance: 102.5
click at [53, 110] on div "SearchWithCriteriab5eb3e35-97cc-497a-a2cc-7011e66e75b1 Writer Name [PERSON_NAME]" at bounding box center [208, 106] width 402 height 15
paste input "LOS DINOSAURIOS MURIERON AYER"
click at [387, 128] on button "Search" at bounding box center [387, 132] width 46 height 15
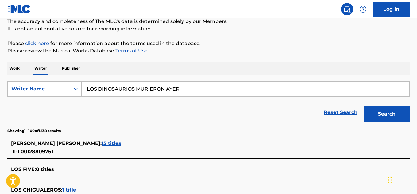
scroll to position [48, 0]
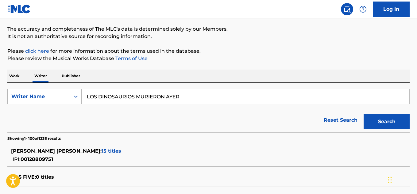
drag, startPoint x: 185, startPoint y: 100, endPoint x: 79, endPoint y: 95, distance: 105.7
click at [79, 95] on div "SearchWithCriteriab5eb3e35-97cc-497a-a2cc-7011e66e75b1 Writer Name LOS DINOSAUR…" at bounding box center [208, 96] width 402 height 15
paste input "[PERSON_NAME]"
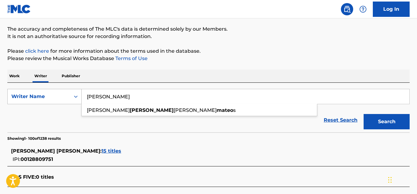
click at [364, 114] on button "Search" at bounding box center [387, 121] width 46 height 15
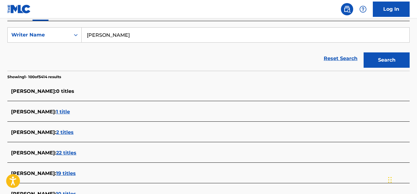
scroll to position [0, 0]
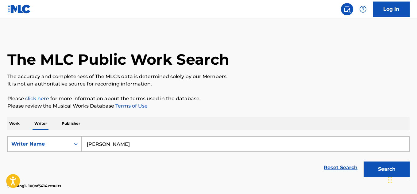
click at [305, 10] on nav "Log In" at bounding box center [208, 9] width 417 height 18
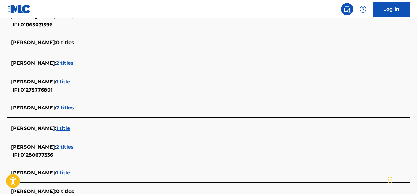
scroll to position [2201, 0]
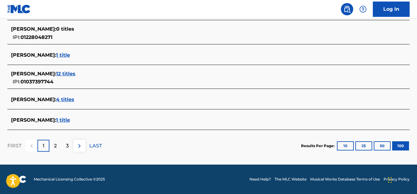
click at [54, 147] on p "2" at bounding box center [55, 145] width 3 height 7
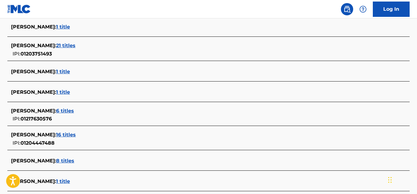
scroll to position [0, 0]
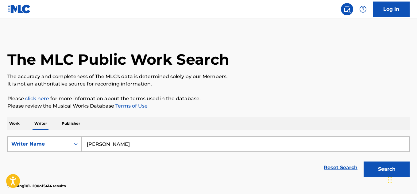
click at [130, 145] on input "[PERSON_NAME]" at bounding box center [246, 144] width 328 height 15
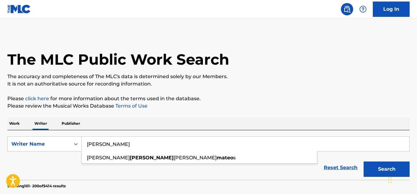
click at [118, 144] on input "[PERSON_NAME]" at bounding box center [246, 144] width 328 height 15
drag, startPoint x: 117, startPoint y: 144, endPoint x: 340, endPoint y: 118, distance: 224.6
click at [364, 162] on button "Search" at bounding box center [387, 169] width 46 height 15
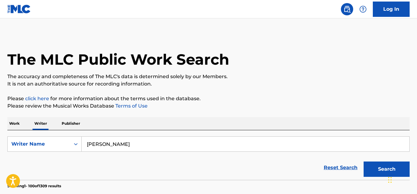
click at [320, 73] on p "The accuracy and completeness of The MLC's data is determined solely by our Mem…" at bounding box center [208, 76] width 402 height 7
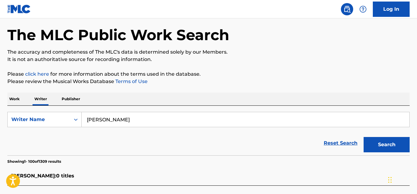
scroll to position [24, 0]
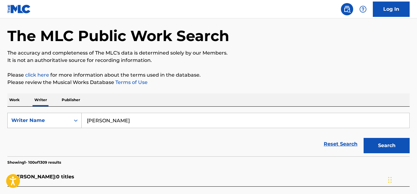
drag, startPoint x: 66, startPoint y: 119, endPoint x: 59, endPoint y: 119, distance: 6.8
click at [59, 119] on div "SearchWithCriteriab5eb3e35-97cc-497a-a2cc-7011e66e75b1 Writer Name [PERSON_NAME]" at bounding box center [208, 120] width 402 height 15
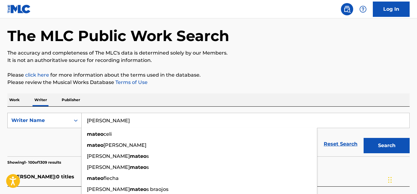
paste input "[PERSON_NAME]"
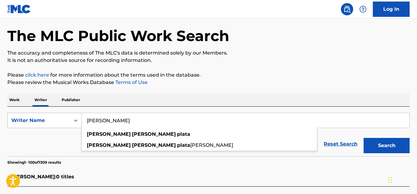
type input "[PERSON_NAME]"
click at [364, 138] on button "Search" at bounding box center [387, 145] width 46 height 15
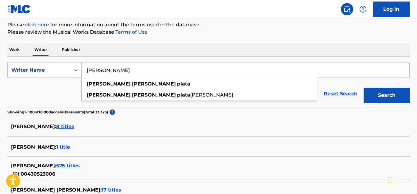
scroll to position [80, 0]
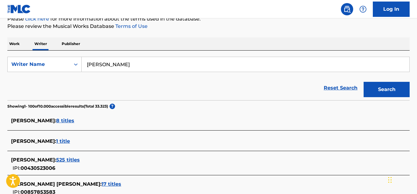
click at [56, 82] on div "Reset Search Search" at bounding box center [208, 88] width 402 height 25
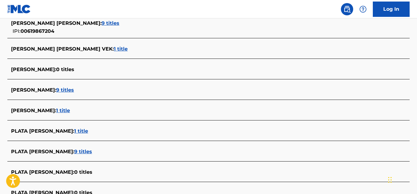
scroll to position [977, 0]
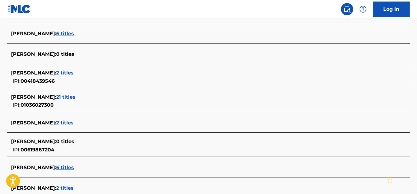
click at [74, 168] on span "6 titles" at bounding box center [65, 168] width 18 height 6
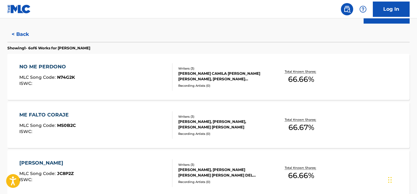
scroll to position [0, 0]
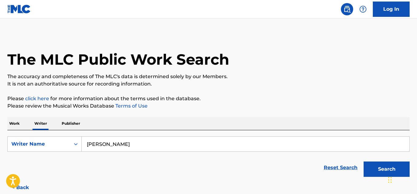
click at [169, 148] on input "[PERSON_NAME]" at bounding box center [246, 144] width 328 height 15
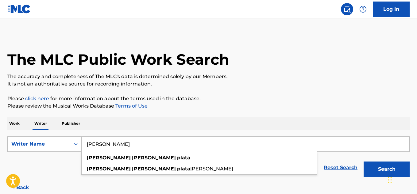
click at [364, 162] on button "Search" at bounding box center [387, 169] width 46 height 15
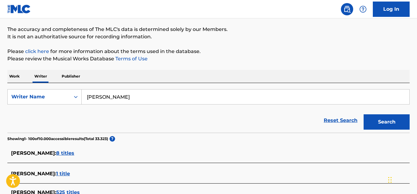
scroll to position [977, 0]
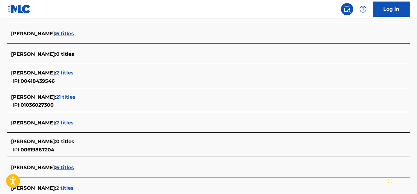
click at [76, 95] on span "21 titles" at bounding box center [65, 97] width 19 height 6
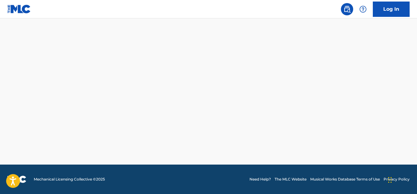
scroll to position [557, 0]
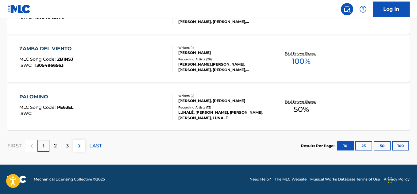
click at [300, 60] on span "100 %" at bounding box center [301, 61] width 19 height 11
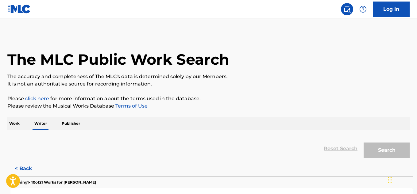
scroll to position [37, 0]
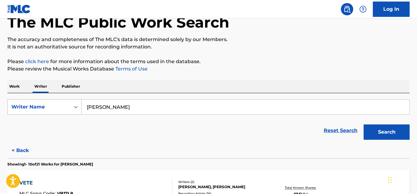
drag, startPoint x: 156, startPoint y: 106, endPoint x: 63, endPoint y: 100, distance: 93.5
click at [65, 101] on div "SearchWithCriteriab5eb3e35-97cc-497a-a2cc-7011e66e75b1 Writer Name [PERSON_NAME]" at bounding box center [208, 106] width 402 height 15
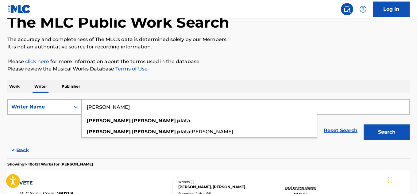
paste input "[PERSON_NAME]"
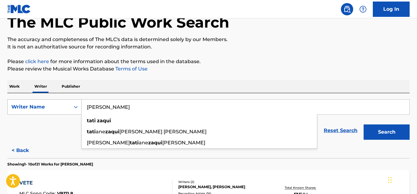
type input "[PERSON_NAME]"
click at [364, 125] on button "Search" at bounding box center [387, 132] width 46 height 15
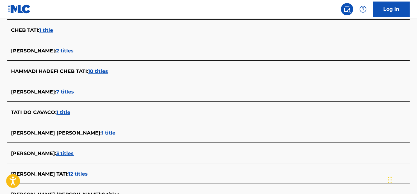
scroll to position [628, 0]
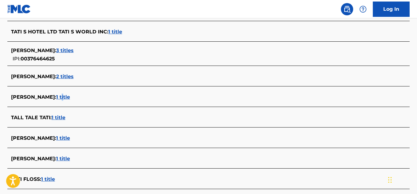
click at [56, 96] on span "1 title" at bounding box center [63, 97] width 14 height 6
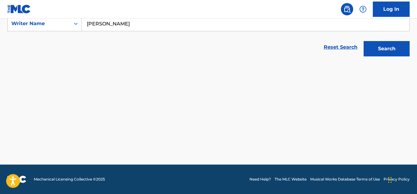
scroll to position [121, 0]
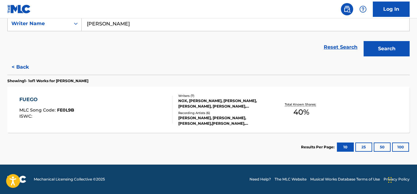
click at [299, 112] on span "40 %" at bounding box center [301, 112] width 16 height 11
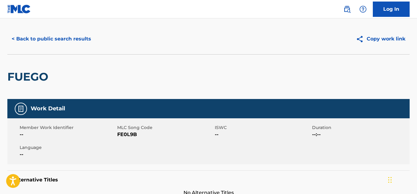
scroll to position [10, 0]
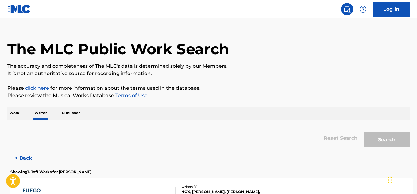
scroll to position [37, 0]
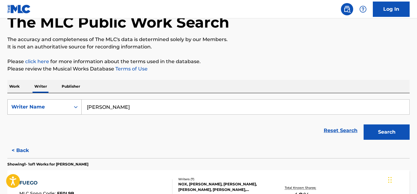
drag, startPoint x: 143, startPoint y: 111, endPoint x: 52, endPoint y: 103, distance: 91.2
click at [52, 103] on div "SearchWithCriteriab5eb3e35-97cc-497a-a2cc-7011e66e75b1 Writer Name [PERSON_NAME]" at bounding box center [208, 106] width 402 height 15
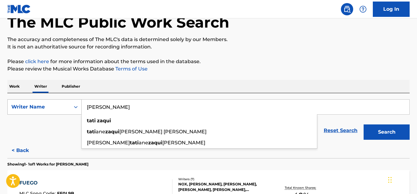
paste input "[PERSON_NAME]"
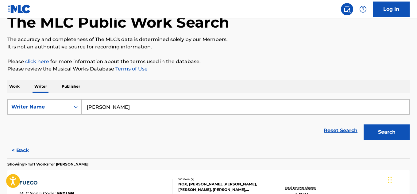
click at [364, 125] on button "Search" at bounding box center [387, 132] width 46 height 15
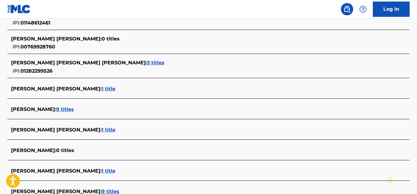
scroll to position [2233, 0]
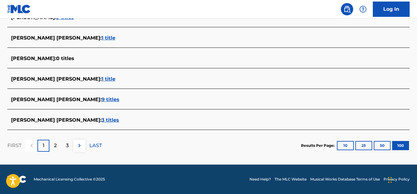
click at [57, 145] on p "2" at bounding box center [55, 145] width 3 height 7
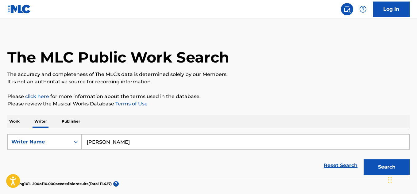
scroll to position [0, 0]
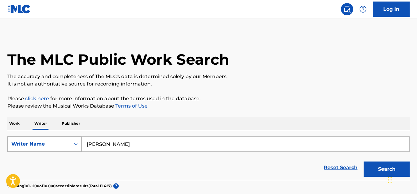
drag, startPoint x: 169, startPoint y: 143, endPoint x: 14, endPoint y: 147, distance: 154.4
click at [14, 147] on div "SearchWithCriteriab5eb3e35-97cc-497a-a2cc-7011e66e75b1 Writer Name [PERSON_NAME]" at bounding box center [208, 144] width 402 height 15
paste input "[PERSON_NAME]"
click at [364, 162] on button "Search" at bounding box center [387, 169] width 46 height 15
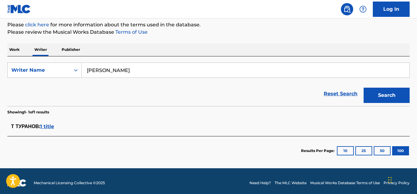
scroll to position [78, 0]
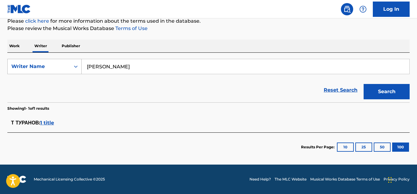
drag, startPoint x: 155, startPoint y: 67, endPoint x: 34, endPoint y: 68, distance: 120.9
click at [34, 68] on div "SearchWithCriteriab5eb3e35-97cc-497a-a2cc-7011e66e75b1 Writer Name [PERSON_NAME]" at bounding box center [208, 66] width 402 height 15
paste input "ZE [PERSON_NAME]"
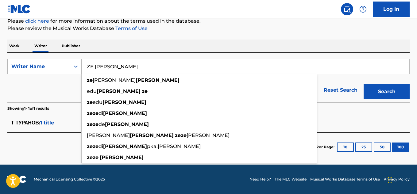
click at [364, 84] on button "Search" at bounding box center [387, 91] width 46 height 15
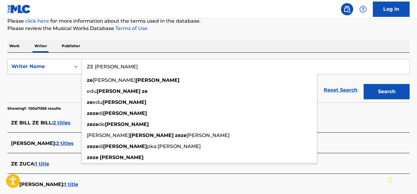
drag, startPoint x: 103, startPoint y: 62, endPoint x: 34, endPoint y: 66, distance: 69.1
click at [37, 67] on div "SearchWithCriteriab5eb3e35-97cc-497a-a2cc-7011e66e75b1 Writer Name ZE [PERSON_N…" at bounding box center [208, 66] width 402 height 15
paste input "[PERSON_NAME]"
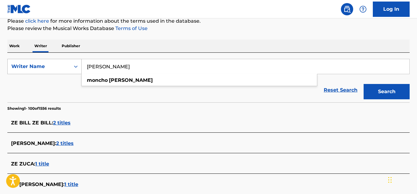
type input "[PERSON_NAME]"
click at [364, 84] on button "Search" at bounding box center [387, 91] width 46 height 15
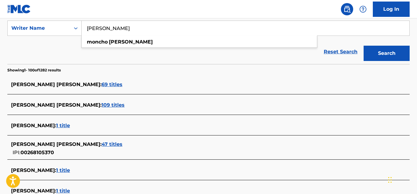
scroll to position [116, 0]
click at [389, 56] on button "Search" at bounding box center [387, 52] width 46 height 15
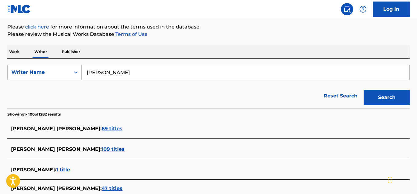
scroll to position [2149, 0]
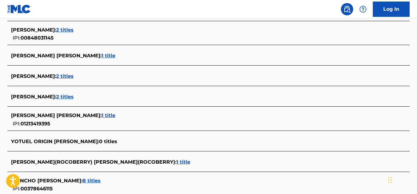
click at [65, 97] on span "2 titles" at bounding box center [64, 97] width 17 height 6
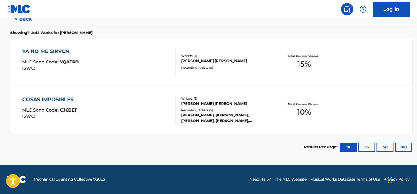
scroll to position [169, 0]
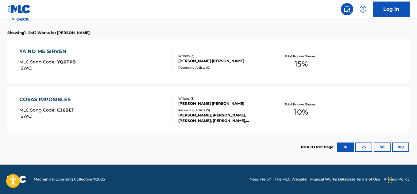
click at [297, 63] on span "15 %" at bounding box center [301, 64] width 13 height 11
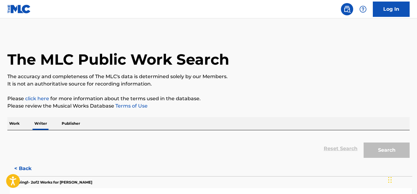
scroll to position [37, 0]
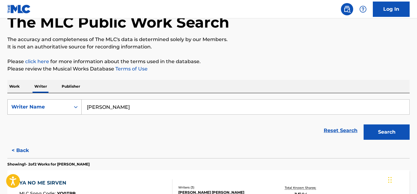
drag, startPoint x: 144, startPoint y: 107, endPoint x: 66, endPoint y: 110, distance: 78.6
click at [68, 111] on div "SearchWithCriteriab5eb3e35-97cc-497a-a2cc-7011e66e75b1 Writer Name [PERSON_NAME]" at bounding box center [208, 106] width 402 height 15
paste input "[PERSON_NAME]"
click at [382, 138] on button "Search" at bounding box center [387, 132] width 46 height 15
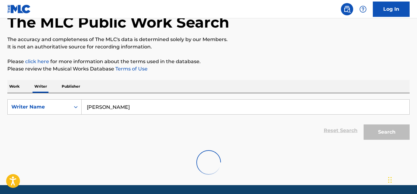
click at [382, 138] on div "Search" at bounding box center [385, 130] width 49 height 25
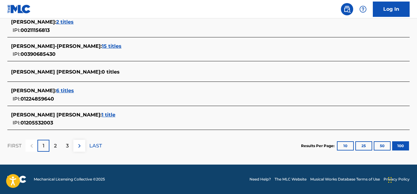
scroll to position [47, 0]
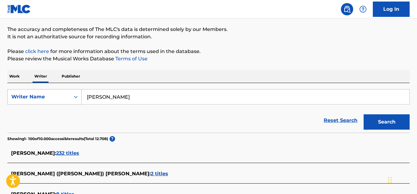
drag, startPoint x: 152, startPoint y: 99, endPoint x: 25, endPoint y: 97, distance: 127.7
click at [25, 97] on div "SearchWithCriteriab5eb3e35-97cc-497a-a2cc-7011e66e75b1 Writer Name [PERSON_NAME]" at bounding box center [208, 96] width 402 height 15
paste input "ANDRE MORAL"
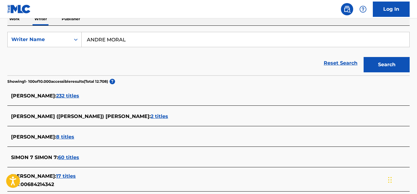
scroll to position [0, 0]
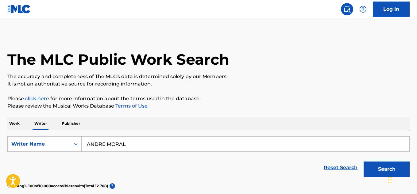
click at [142, 144] on input "ANDRE MORAL" at bounding box center [246, 144] width 328 height 15
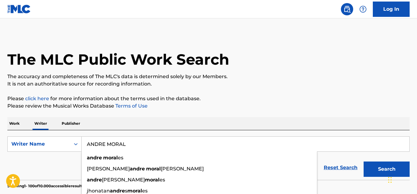
drag, startPoint x: 142, startPoint y: 144, endPoint x: 132, endPoint y: 144, distance: 9.8
click at [134, 144] on input "ANDRE MORAL" at bounding box center [246, 144] width 328 height 15
type input "MORAL ANDRE"
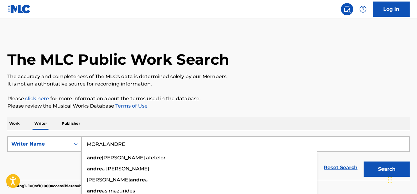
drag, startPoint x: 149, startPoint y: 140, endPoint x: 64, endPoint y: 159, distance: 87.1
click at [64, 159] on form "SearchWithCriteriab5eb3e35-97cc-497a-a2cc-7011e66e75b1 Writer Name MORAL [PERSO…" at bounding box center [208, 159] width 402 height 44
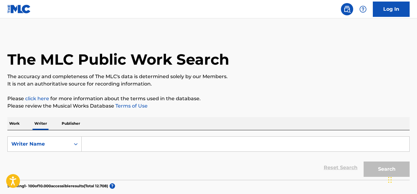
paste input "[PERSON_NAME]"
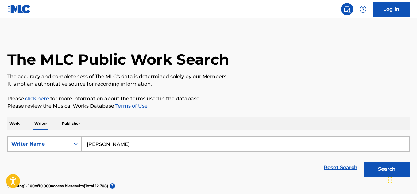
click at [364, 162] on button "Search" at bounding box center [387, 169] width 46 height 15
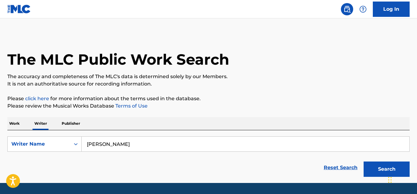
scroll to position [18, 0]
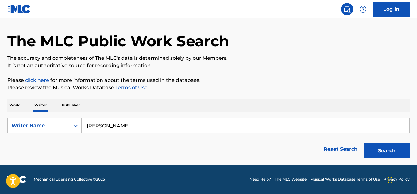
drag, startPoint x: 127, startPoint y: 126, endPoint x: 78, endPoint y: 116, distance: 49.5
click at [78, 116] on div "SearchWithCriteriab5eb3e35-97cc-497a-a2cc-7011e66e75b1 Writer Name [PERSON_NAME…" at bounding box center [208, 137] width 402 height 50
paste input "[PERSON_NAME]"
click at [385, 152] on button "Search" at bounding box center [387, 150] width 46 height 15
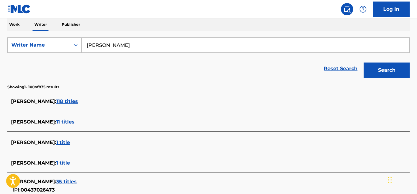
scroll to position [100, 0]
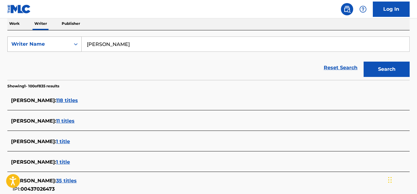
drag, startPoint x: 156, startPoint y: 44, endPoint x: 75, endPoint y: 37, distance: 81.0
click at [75, 37] on div "SearchWithCriteriab5eb3e35-97cc-497a-a2cc-7011e66e75b1 Writer Name [PERSON_NAME]" at bounding box center [208, 44] width 402 height 15
paste input "[PERSON_NAME] PIRACOA"
type input "[PERSON_NAME] PIRACOA"
click at [364, 62] on button "Search" at bounding box center [387, 69] width 46 height 15
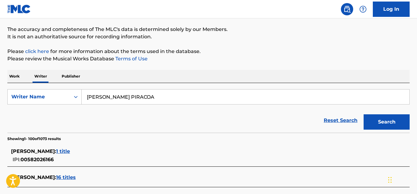
scroll to position [1705, 0]
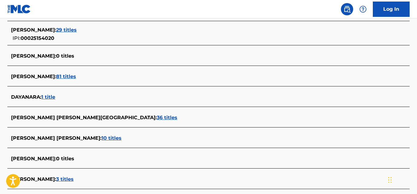
click at [48, 94] on div "DAYANARA : 1 title" at bounding box center [200, 97] width 379 height 7
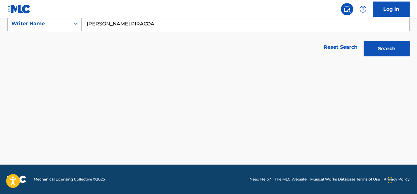
scroll to position [121, 0]
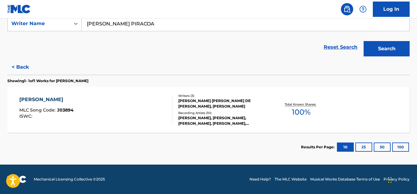
click at [296, 113] on span "100 %" at bounding box center [301, 112] width 19 height 11
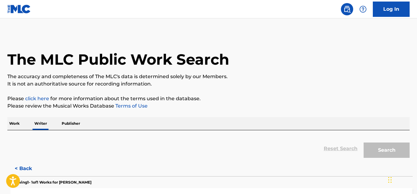
scroll to position [37, 0]
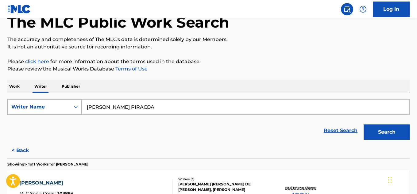
drag, startPoint x: 185, startPoint y: 110, endPoint x: 49, endPoint y: 100, distance: 137.0
click at [49, 100] on div "SearchWithCriteriab5eb3e35-97cc-497a-a2cc-7011e66e75b1 Writer Name [PERSON_NAME]" at bounding box center [208, 106] width 402 height 15
paste input "[PERSON_NAME]"
click at [364, 125] on button "Search" at bounding box center [387, 132] width 46 height 15
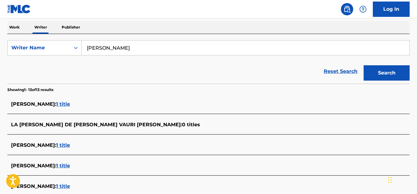
scroll to position [104, 0]
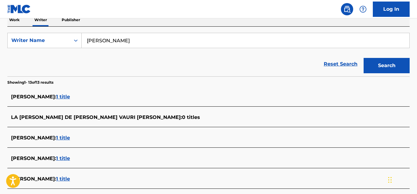
drag, startPoint x: 142, startPoint y: 37, endPoint x: 68, endPoint y: 27, distance: 74.7
click at [68, 27] on div "SearchWithCriteriab5eb3e35-97cc-497a-a2cc-7011e66e75b1 Writer Name [PERSON_NAME…" at bounding box center [208, 52] width 402 height 50
paste input "AEBYUK"
click at [364, 58] on button "Search" at bounding box center [387, 65] width 46 height 15
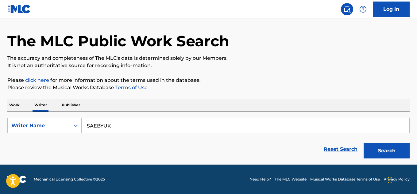
scroll to position [18, 0]
drag, startPoint x: 133, startPoint y: 133, endPoint x: 71, endPoint y: 129, distance: 62.4
click at [80, 130] on div "SearchWithCriteriab5eb3e35-97cc-497a-a2cc-7011e66e75b1 Writer Name [PERSON_NAME]" at bounding box center [208, 125] width 402 height 15
paste input "[PERSON_NAME] [PERSON_NAME]"
click at [364, 143] on button "Search" at bounding box center [387, 150] width 46 height 15
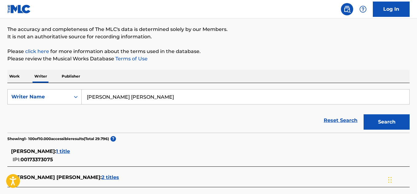
scroll to position [1898, 0]
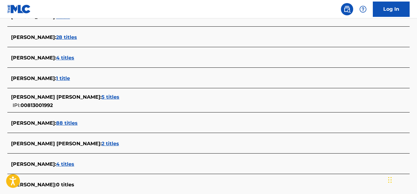
click at [62, 164] on span "4 titles" at bounding box center [65, 164] width 18 height 6
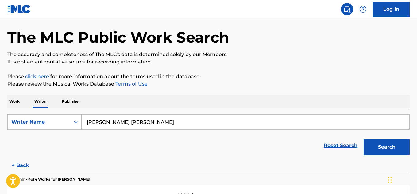
scroll to position [0, 0]
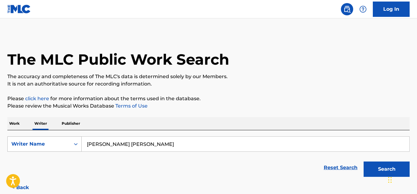
drag, startPoint x: 172, startPoint y: 149, endPoint x: 42, endPoint y: 137, distance: 130.0
click at [42, 137] on div "SearchWithCriteriab5eb3e35-97cc-497a-a2cc-7011e66e75b1 Writer Name [PERSON_NAME…" at bounding box center [208, 144] width 402 height 15
paste input "[PERSON_NAME]"
type input "[PERSON_NAME]"
click at [364, 162] on button "Search" at bounding box center [387, 169] width 46 height 15
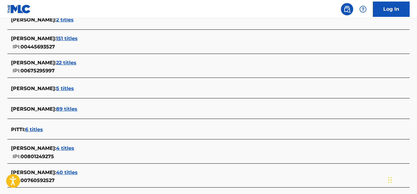
scroll to position [1614, 0]
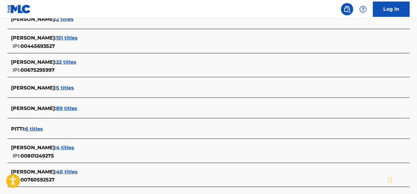
click at [37, 129] on span "6 titles" at bounding box center [34, 129] width 18 height 6
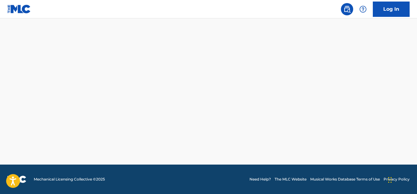
scroll to position [362, 0]
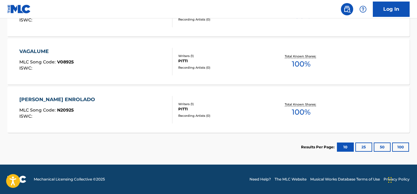
click at [299, 63] on span "100 %" at bounding box center [301, 64] width 19 height 11
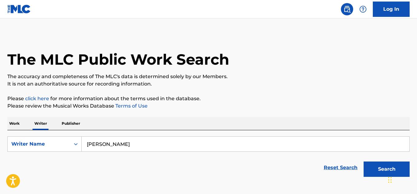
scroll to position [37, 0]
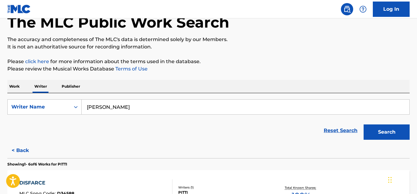
drag, startPoint x: 138, startPoint y: 108, endPoint x: 13, endPoint y: 97, distance: 126.0
click at [13, 97] on div "SearchWithCriteriab5eb3e35-97cc-497a-a2cc-7011e66e75b1 Writer Name [PERSON_NAME…" at bounding box center [208, 118] width 402 height 50
paste input "[PERSON_NAME]"
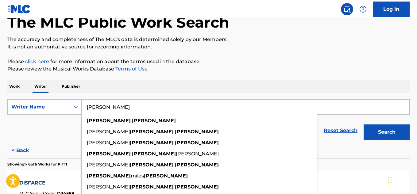
type input "[PERSON_NAME]"
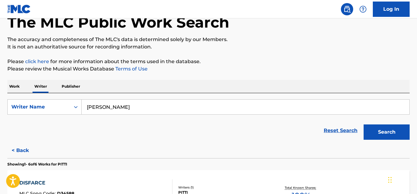
click at [389, 133] on button "Search" at bounding box center [387, 132] width 46 height 15
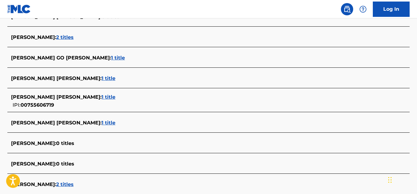
scroll to position [1481, 0]
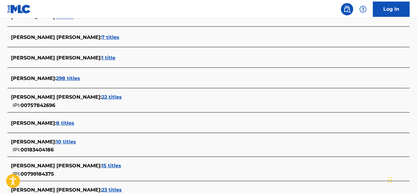
click at [102, 99] on span "22 titles" at bounding box center [112, 97] width 20 height 6
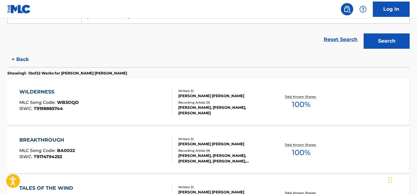
scroll to position [0, 0]
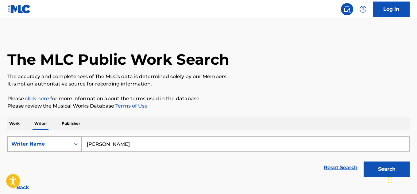
drag, startPoint x: 120, startPoint y: 141, endPoint x: 58, endPoint y: 146, distance: 62.1
click at [58, 146] on div "SearchWithCriteriab5eb3e35-97cc-497a-a2cc-7011e66e75b1 Writer Name [PERSON_NAME]" at bounding box center [208, 144] width 402 height 15
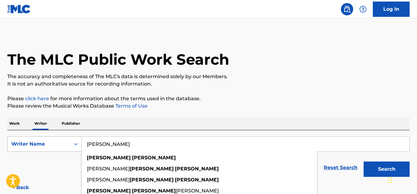
click at [364, 162] on button "Search" at bounding box center [387, 169] width 46 height 15
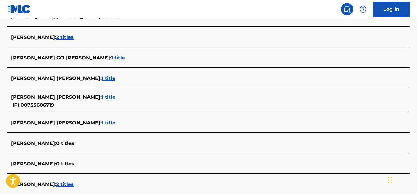
scroll to position [1481, 0]
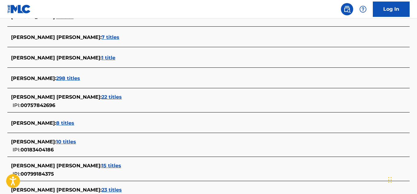
click at [74, 123] on span "8 titles" at bounding box center [65, 123] width 18 height 6
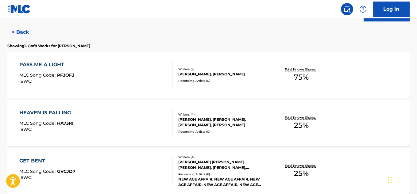
scroll to position [154, 0]
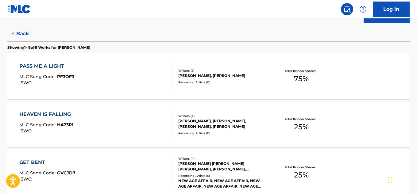
click at [298, 79] on span "75 %" at bounding box center [301, 78] width 15 height 11
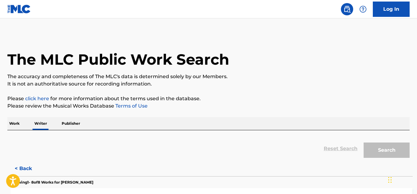
scroll to position [37, 0]
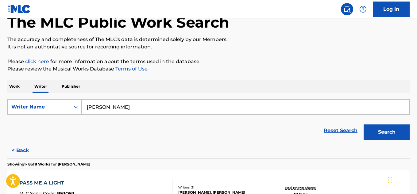
drag, startPoint x: 106, startPoint y: 102, endPoint x: 25, endPoint y: 99, distance: 81.1
click at [25, 99] on div "SearchWithCriteriab5eb3e35-97cc-497a-a2cc-7011e66e75b1 Writer Name [PERSON_NAME…" at bounding box center [208, 118] width 402 height 50
paste input "BINOMIO DE ORO"
click at [364, 125] on button "Search" at bounding box center [387, 132] width 46 height 15
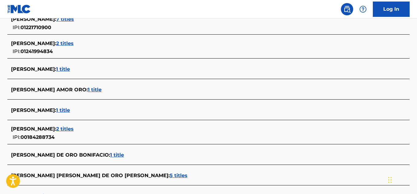
scroll to position [2268, 0]
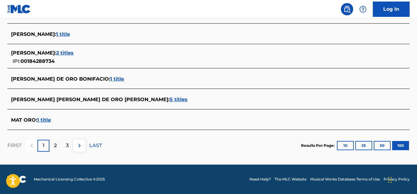
click at [54, 146] on p "2" at bounding box center [55, 145] width 3 height 7
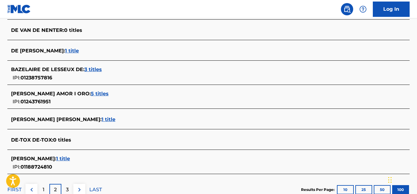
scroll to position [2198, 0]
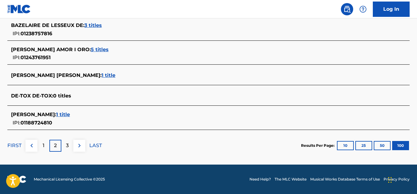
click at [68, 144] on p "3" at bounding box center [67, 145] width 3 height 7
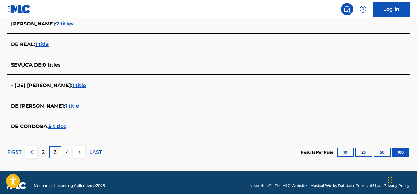
scroll to position [2116, 0]
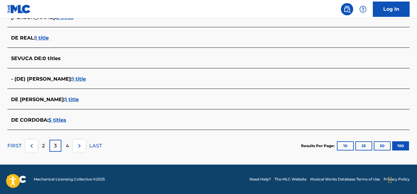
click at [70, 146] on div "4" at bounding box center [67, 146] width 12 height 12
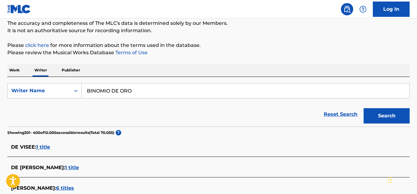
scroll to position [0, 0]
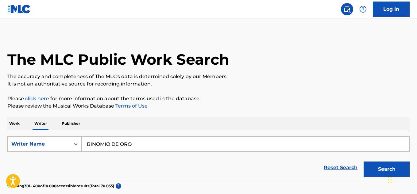
click at [145, 146] on input "BINOMIO DE ORO" at bounding box center [246, 144] width 328 height 15
drag, startPoint x: 143, startPoint y: 144, endPoint x: 61, endPoint y: 141, distance: 82.3
click at [61, 141] on div "SearchWithCriteriab5eb3e35-97cc-497a-a2cc-7011e66e75b1 Writer Name BINOMIO DE O…" at bounding box center [208, 144] width 402 height 15
paste input "RAQUIEL"
click at [364, 162] on button "Search" at bounding box center [387, 169] width 46 height 15
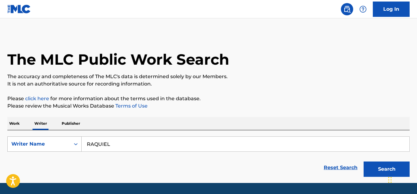
scroll to position [18, 0]
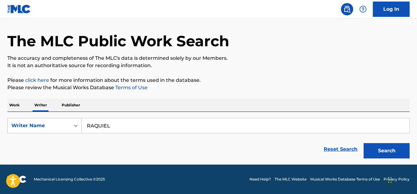
drag, startPoint x: 125, startPoint y: 128, endPoint x: 62, endPoint y: 132, distance: 63.4
click at [62, 132] on div "SearchWithCriteriab5eb3e35-97cc-497a-a2cc-7011e66e75b1 Writer Name RAQUIEL" at bounding box center [208, 125] width 402 height 15
paste input "[PERSON_NAME]"
click at [364, 143] on button "Search" at bounding box center [387, 150] width 46 height 15
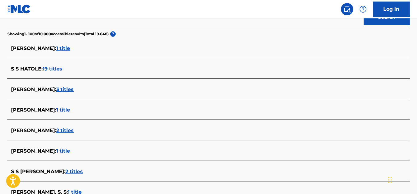
scroll to position [0, 0]
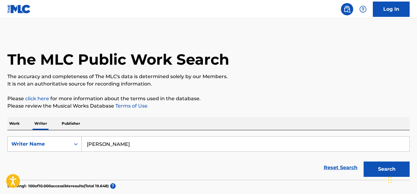
drag, startPoint x: 137, startPoint y: 140, endPoint x: 31, endPoint y: 140, distance: 105.6
click at [31, 140] on div "SearchWithCriteriab5eb3e35-97cc-497a-a2cc-7011e66e75b1 Writer Name [PERSON_NAME]" at bounding box center [208, 144] width 402 height 15
paste input "TELITA"
click at [364, 162] on button "Search" at bounding box center [387, 169] width 46 height 15
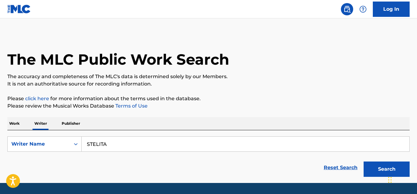
scroll to position [18, 0]
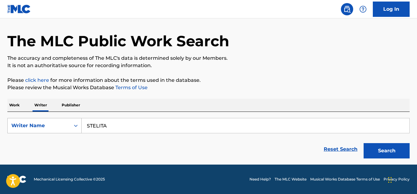
drag, startPoint x: 130, startPoint y: 127, endPoint x: 74, endPoint y: 125, distance: 56.2
click at [77, 126] on div "SearchWithCriteriab5eb3e35-97cc-497a-a2cc-7011e66e75b1 Writer Name [PERSON_NAME]" at bounding box center [208, 125] width 402 height 15
paste input "[PERSON_NAME]"
type input "[PERSON_NAME]"
click at [364, 143] on button "Search" at bounding box center [387, 150] width 46 height 15
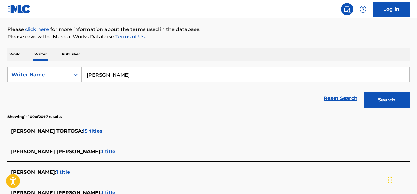
scroll to position [70, 0]
click at [178, 72] on input "[PERSON_NAME]" at bounding box center [246, 74] width 328 height 15
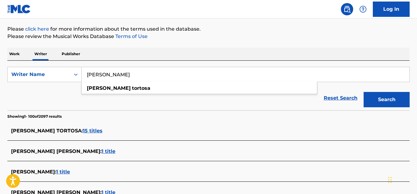
drag, startPoint x: 116, startPoint y: 72, endPoint x: 108, endPoint y: 70, distance: 8.4
click at [108, 70] on input "[PERSON_NAME]" at bounding box center [246, 74] width 328 height 15
click at [160, 81] on input "[PERSON_NAME]" at bounding box center [246, 74] width 328 height 15
drag, startPoint x: 159, startPoint y: 74, endPoint x: 60, endPoint y: 74, distance: 99.1
click at [60, 75] on div "SearchWithCriteriab5eb3e35-97cc-497a-a2cc-7011e66e75b1 Writer Name [PERSON_NAME…" at bounding box center [208, 74] width 402 height 15
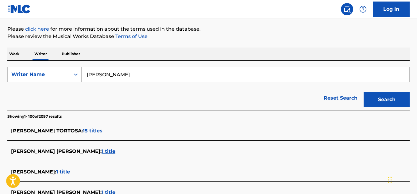
click at [70, 172] on span "1 title" at bounding box center [63, 172] width 14 height 6
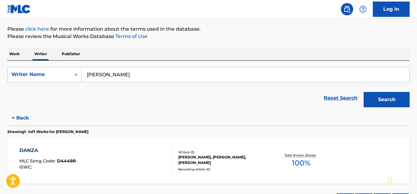
click at [298, 164] on span "100 %" at bounding box center [301, 163] width 19 height 11
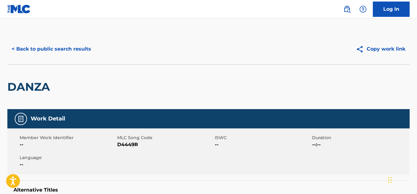
scroll to position [37, 0]
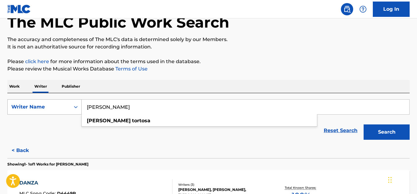
drag, startPoint x: 166, startPoint y: 107, endPoint x: 50, endPoint y: 107, distance: 116.6
click at [50, 107] on div "SearchWithCriteriab5eb3e35-97cc-497a-a2cc-7011e66e75b1 Writer Name [PERSON_NAME…" at bounding box center [208, 106] width 402 height 15
paste input "[PERSON_NAME] QUKOVCI"
type input "[PERSON_NAME] QUKOVCI"
click at [364, 125] on button "Search" at bounding box center [387, 132] width 46 height 15
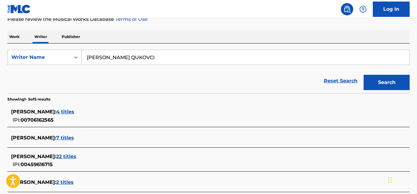
scroll to position [167, 0]
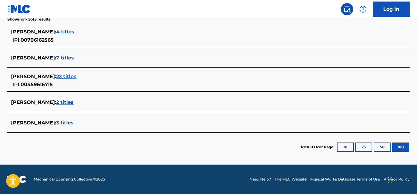
click at [60, 122] on span "3 titles" at bounding box center [64, 123] width 17 height 6
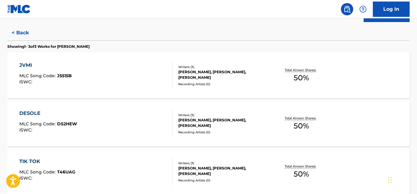
scroll to position [155, 0]
click at [303, 76] on span "50 %" at bounding box center [301, 78] width 15 height 11
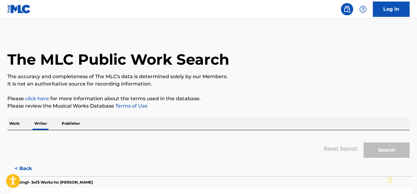
scroll to position [37, 0]
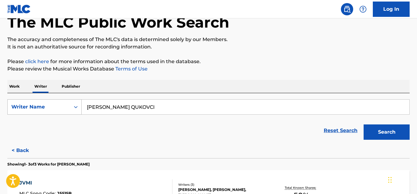
drag, startPoint x: 130, startPoint y: 111, endPoint x: 52, endPoint y: 103, distance: 78.3
click at [52, 103] on div "SearchWithCriteriab5eb3e35-97cc-497a-a2cc-7011e66e75b1 Writer Name [PERSON_NAME]" at bounding box center [208, 106] width 402 height 15
paste input "[PERSON_NAME]"
click at [385, 131] on button "Search" at bounding box center [387, 132] width 46 height 15
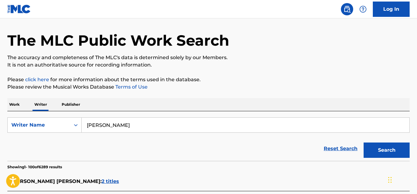
scroll to position [0, 0]
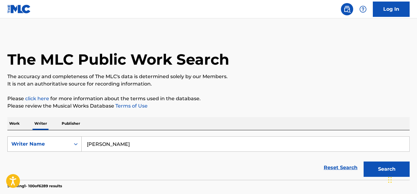
drag, startPoint x: 148, startPoint y: 145, endPoint x: 62, endPoint y: 137, distance: 86.4
click at [62, 137] on div "SearchWithCriteriab5eb3e35-97cc-497a-a2cc-7011e66e75b1 Writer Name [PERSON_NAME]" at bounding box center [208, 144] width 402 height 15
paste input "[PERSON_NAME]"
type input "[PERSON_NAME]"
click at [364, 162] on button "Search" at bounding box center [387, 169] width 46 height 15
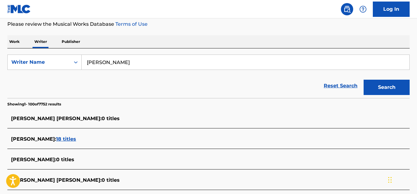
scroll to position [251, 0]
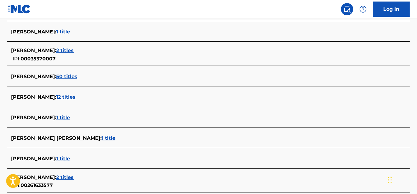
click at [76, 96] on span "12 titles" at bounding box center [65, 97] width 19 height 6
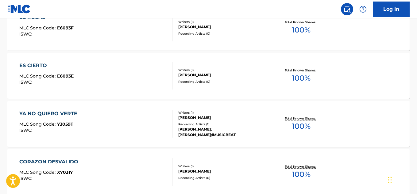
click at [299, 79] on span "100 %" at bounding box center [301, 78] width 19 height 11
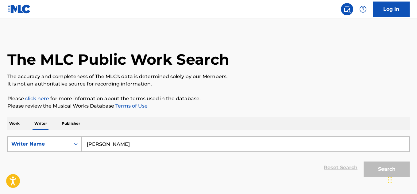
scroll to position [37, 0]
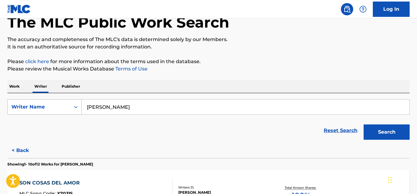
drag, startPoint x: 122, startPoint y: 110, endPoint x: 70, endPoint y: 104, distance: 51.9
click at [70, 104] on div "SearchWithCriteriab5eb3e35-97cc-497a-a2cc-7011e66e75b1 Writer Name [PERSON_NAME]" at bounding box center [208, 106] width 402 height 15
paste input "[PERSON_NAME]"
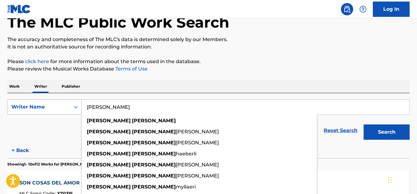
type input "[PERSON_NAME]"
click at [364, 125] on button "Search" at bounding box center [387, 132] width 46 height 15
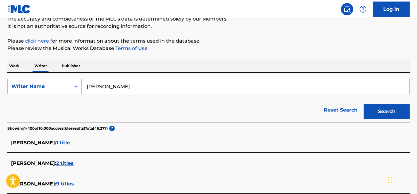
scroll to position [1306, 0]
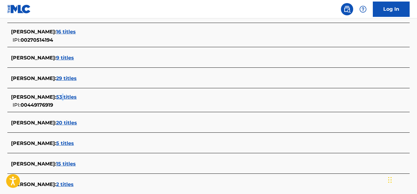
click at [76, 94] on span "53 titles" at bounding box center [66, 97] width 21 height 6
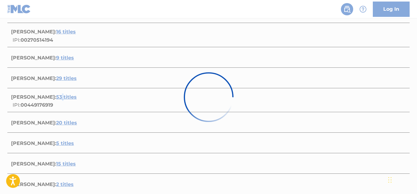
scroll to position [557, 0]
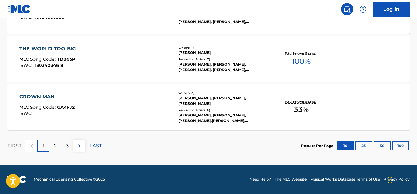
click at [208, 64] on div "[PERSON_NAME], [PERSON_NAME], [PERSON_NAME], [PERSON_NAME], [PERSON_NAME]" at bounding box center [223, 67] width 90 height 11
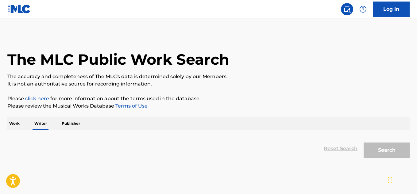
scroll to position [37, 0]
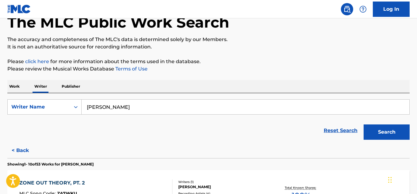
drag, startPoint x: 124, startPoint y: 99, endPoint x: 54, endPoint y: 98, distance: 70.6
click at [54, 98] on div "SearchWithCriteriab5eb3e35-97cc-497a-a2cc-7011e66e75b1 Writer Name [PERSON_NAME…" at bounding box center [208, 118] width 402 height 50
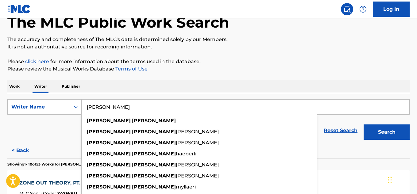
paste input "[PERSON_NAME]"
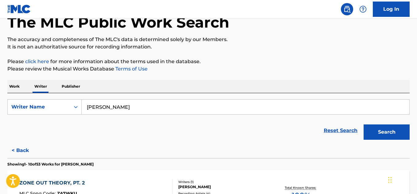
click at [364, 125] on button "Search" at bounding box center [387, 132] width 46 height 15
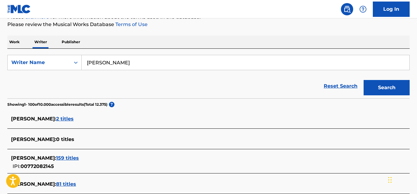
scroll to position [83, 0]
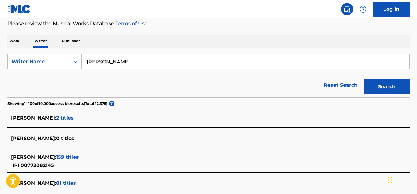
drag, startPoint x: 117, startPoint y: 63, endPoint x: 66, endPoint y: 69, distance: 51.6
click at [66, 69] on form "SearchWithCriteriab5eb3e35-97cc-497a-a2cc-7011e66e75b1 Writer Name [PERSON_NAME…" at bounding box center [208, 76] width 402 height 44
paste input "[PERSON_NAME] HERNÁD"
click at [364, 79] on button "Search" at bounding box center [387, 86] width 46 height 15
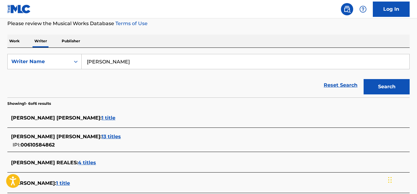
click at [96, 59] on input "[PERSON_NAME]" at bounding box center [246, 61] width 328 height 15
type input "[PERSON_NAME]"
click at [364, 79] on button "Search" at bounding box center [387, 86] width 46 height 15
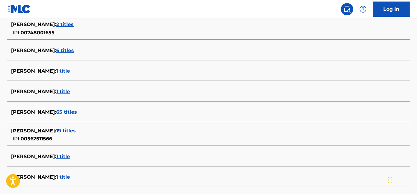
scroll to position [196, 0]
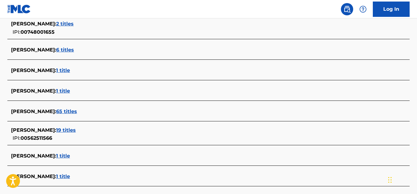
click at [72, 111] on span "65 titles" at bounding box center [66, 112] width 21 height 6
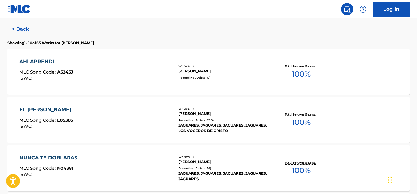
scroll to position [159, 0]
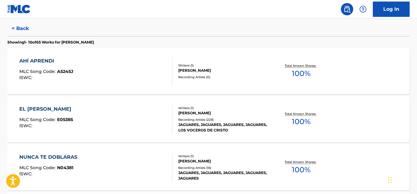
drag, startPoint x: 301, startPoint y: 135, endPoint x: 294, endPoint y: 72, distance: 63.9
click at [294, 72] on span "100 %" at bounding box center [301, 73] width 19 height 11
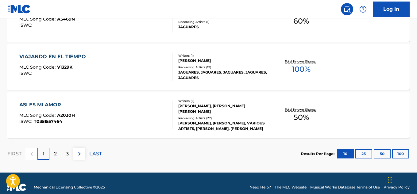
scroll to position [557, 0]
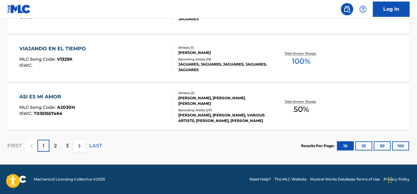
click at [57, 146] on div "2" at bounding box center [55, 146] width 12 height 12
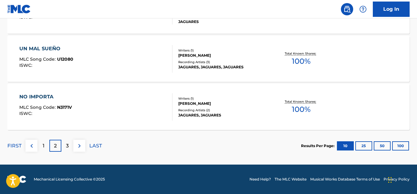
click at [71, 146] on div "3" at bounding box center [67, 146] width 12 height 12
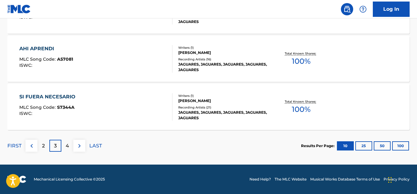
click at [401, 145] on button "100" at bounding box center [400, 145] width 17 height 9
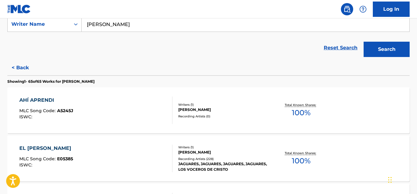
scroll to position [120, 0]
click at [300, 112] on span "100 %" at bounding box center [301, 112] width 19 height 11
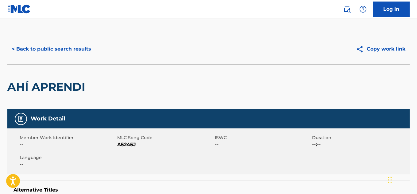
scroll to position [37, 0]
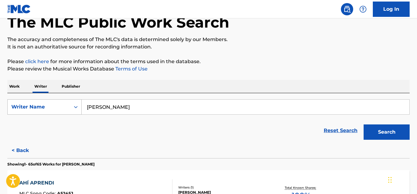
drag, startPoint x: 98, startPoint y: 107, endPoint x: 70, endPoint y: 104, distance: 28.6
click at [70, 104] on div "SearchWithCriteriab5eb3e35-97cc-497a-a2cc-7011e66e75b1 Writer Name [PERSON_NAME]" at bounding box center [208, 106] width 402 height 15
paste input "[PERSON_NAME]"
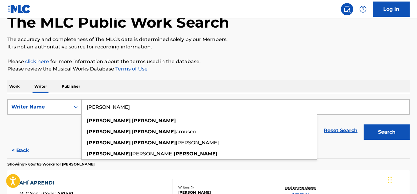
type input "[PERSON_NAME]"
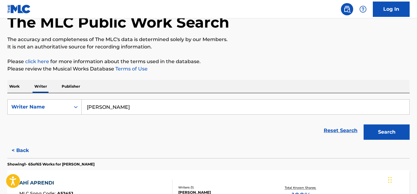
click at [386, 133] on button "Search" at bounding box center [387, 132] width 46 height 15
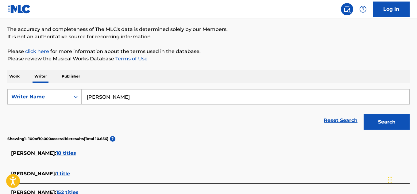
scroll to position [567, 0]
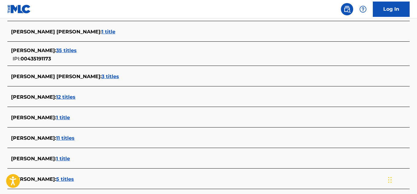
click at [72, 96] on span "12 titles" at bounding box center [65, 97] width 19 height 6
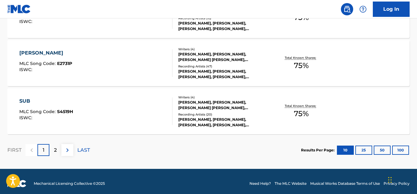
scroll to position [546, 0]
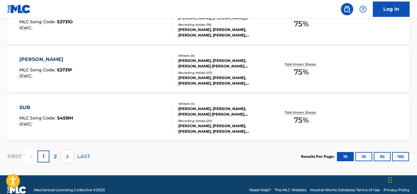
click at [401, 157] on button "100" at bounding box center [400, 156] width 17 height 9
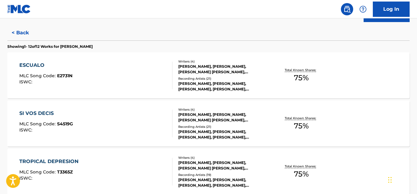
scroll to position [155, 0]
click at [306, 81] on span "75 %" at bounding box center [301, 78] width 15 height 11
